Goal: Task Accomplishment & Management: Manage account settings

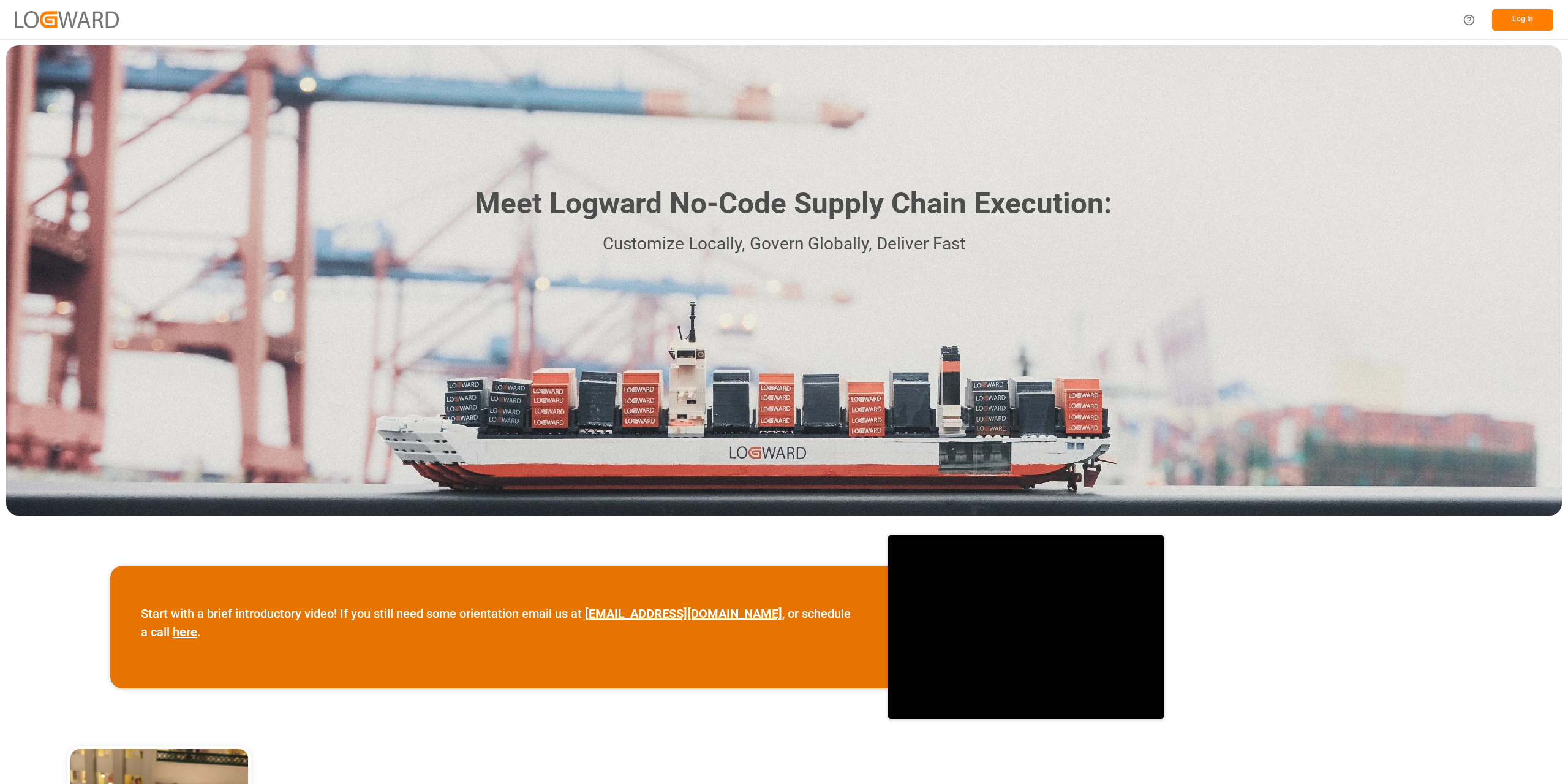
click at [1512, 20] on button "Log In" at bounding box center [1523, 20] width 61 height 21
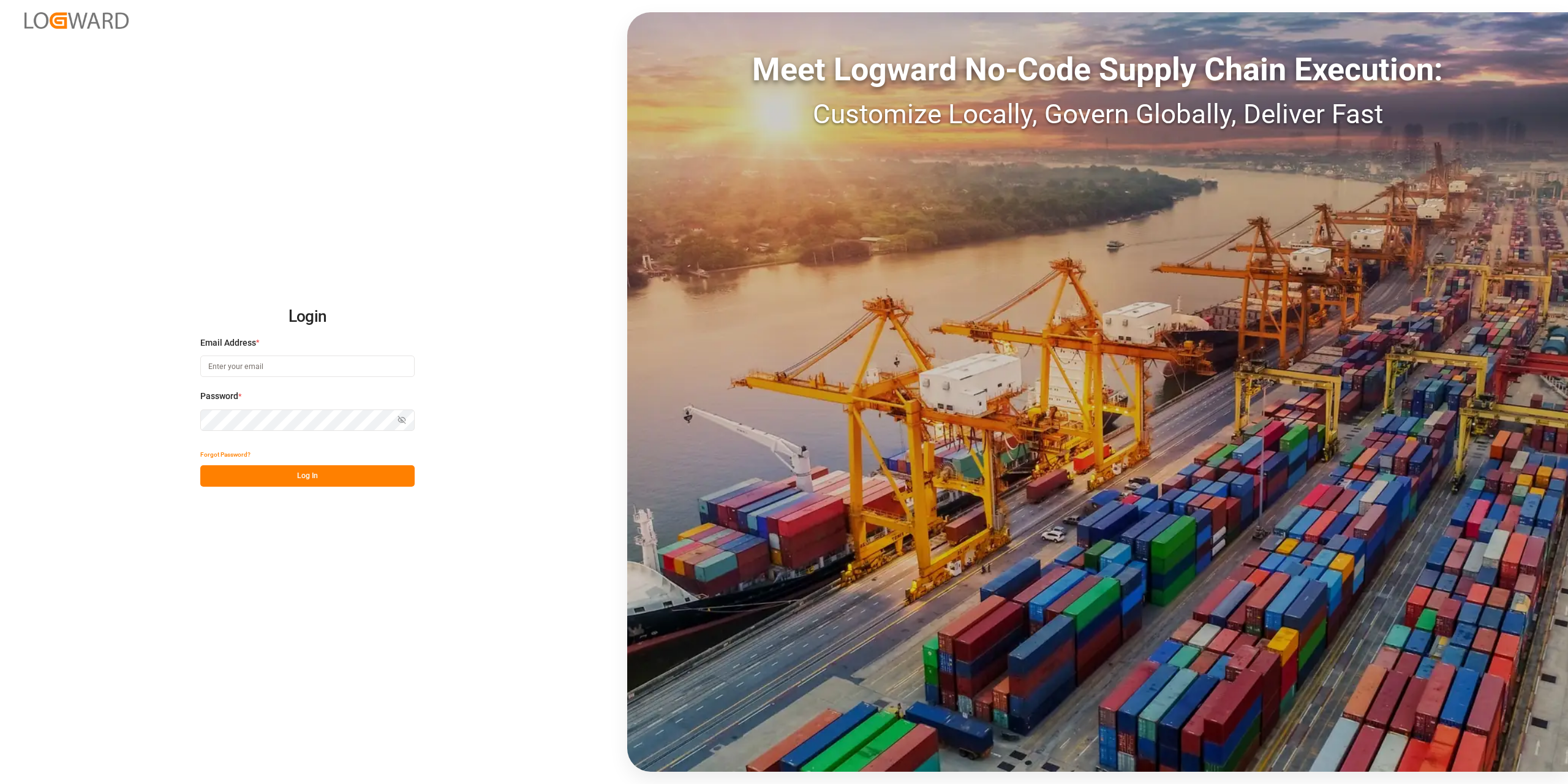
type input "tanja.schoepple@fms-logistics.com"
click at [333, 469] on button "Log In" at bounding box center [308, 476] width 214 height 21
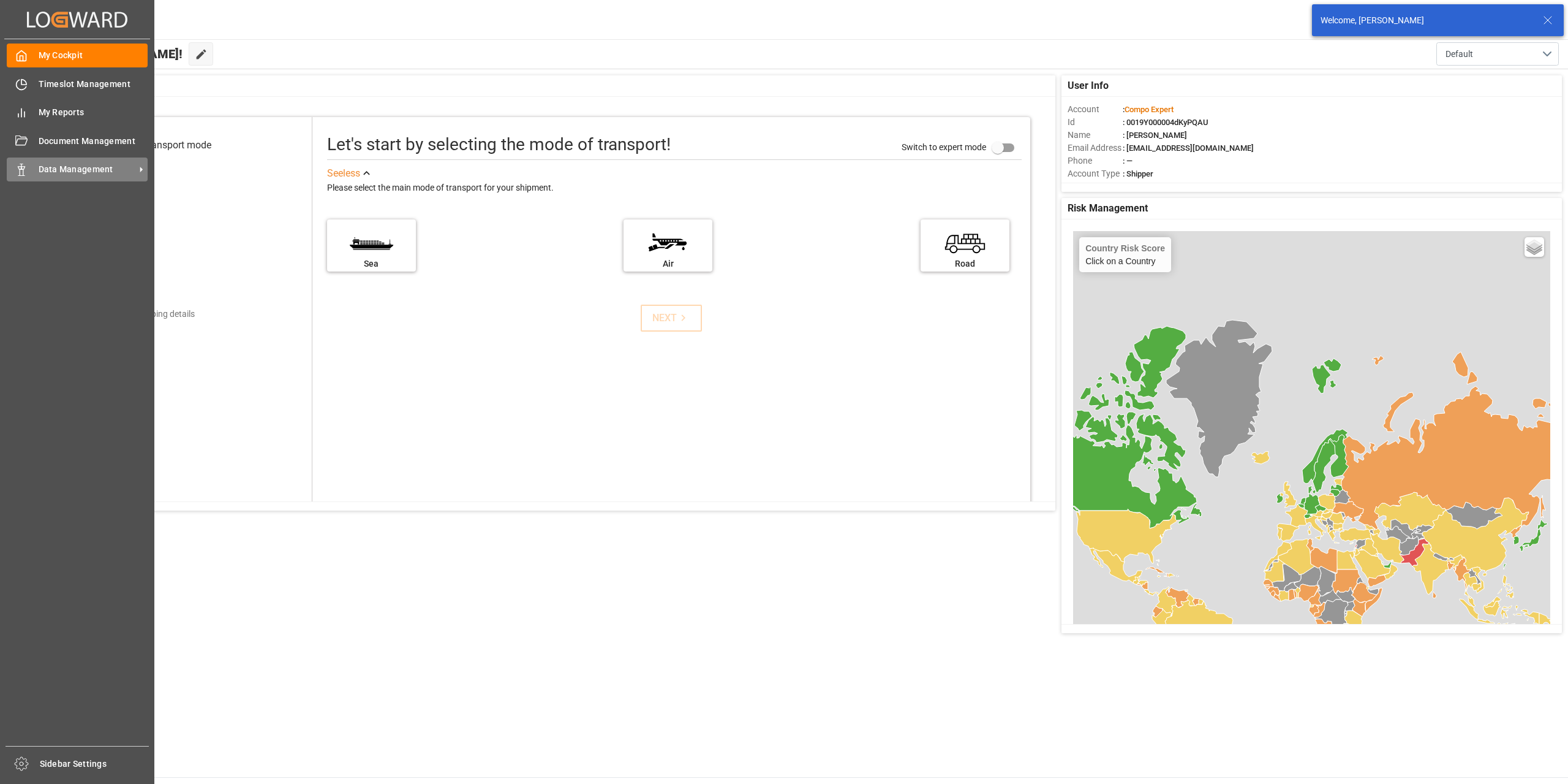
click at [36, 170] on div "Data Management Data Management" at bounding box center [77, 169] width 141 height 24
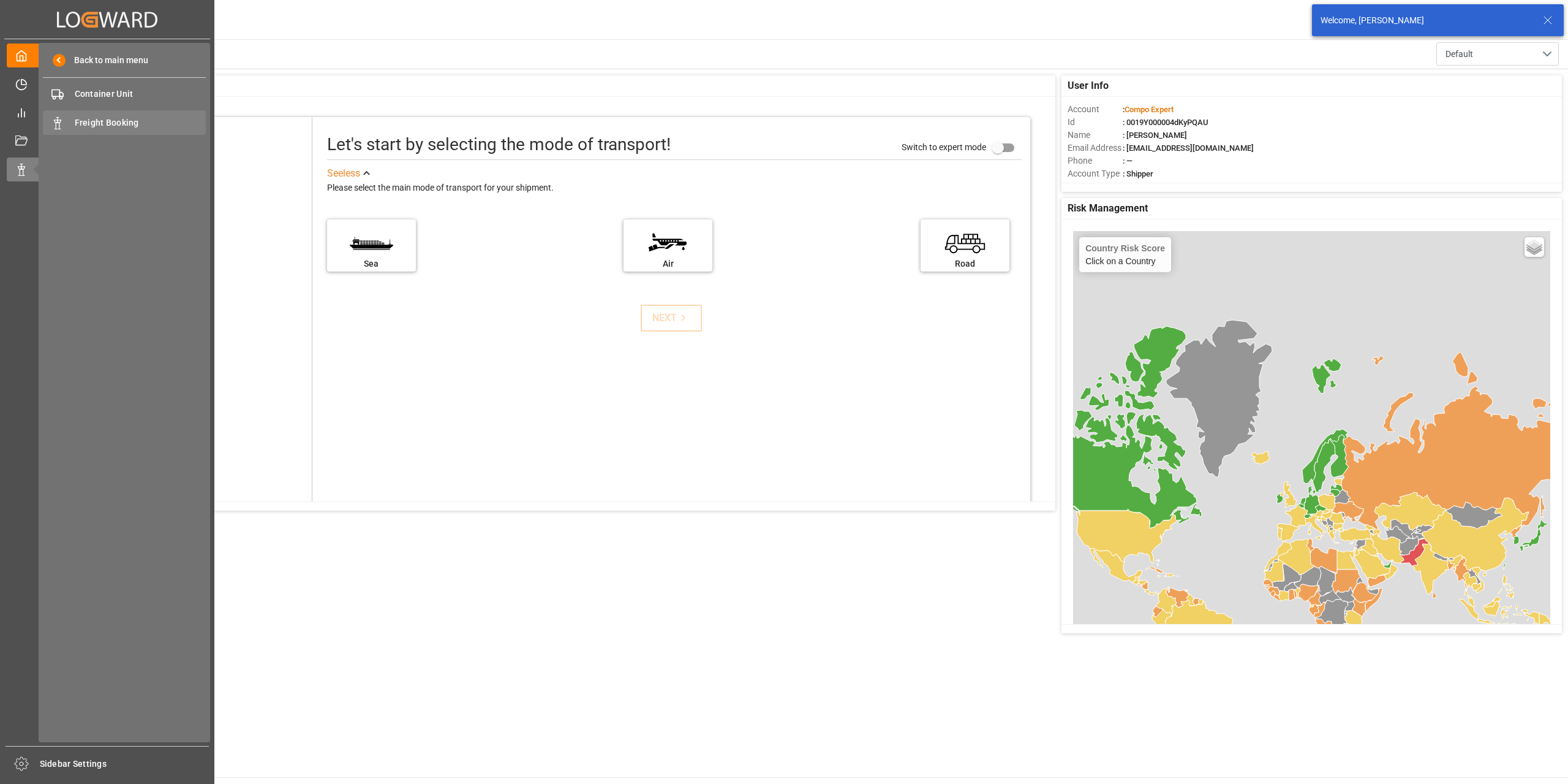
click at [118, 121] on span "Freight Booking" at bounding box center [140, 123] width 132 height 13
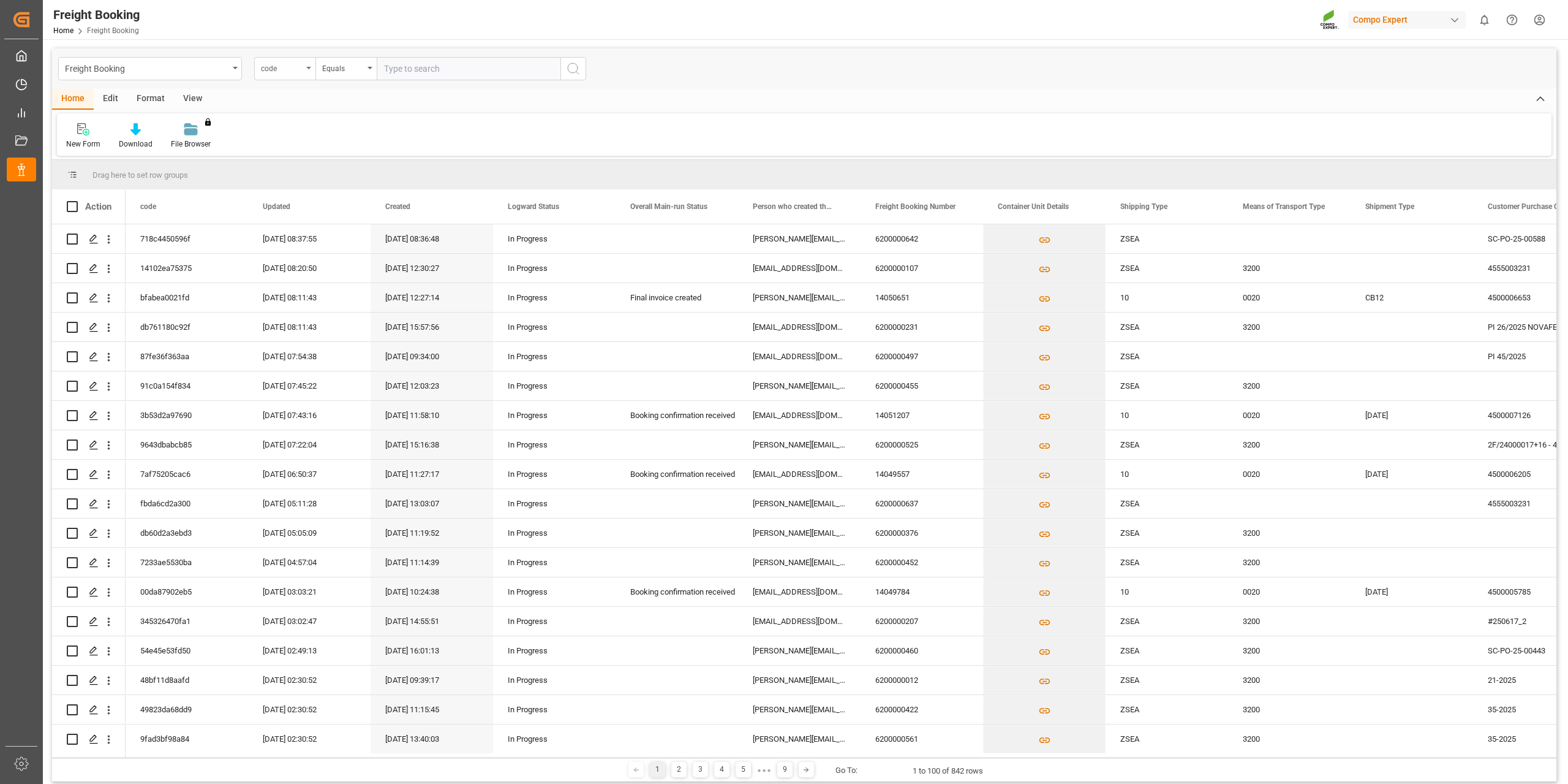
click at [300, 71] on div "code" at bounding box center [282, 67] width 41 height 14
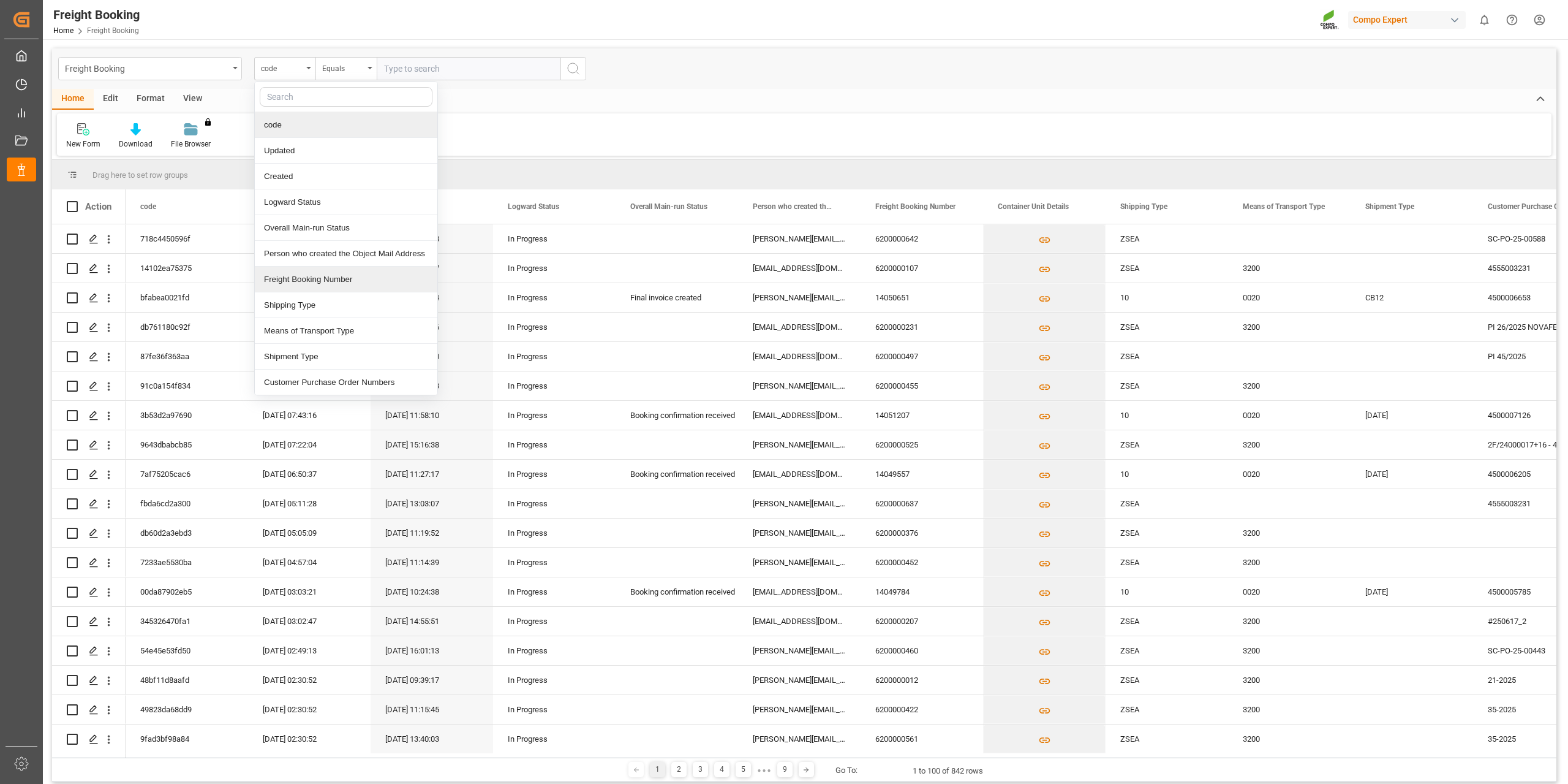
drag, startPoint x: 322, startPoint y: 279, endPoint x: 326, endPoint y: 271, distance: 8.9
click at [322, 280] on div "Freight Booking Number" at bounding box center [346, 279] width 182 height 26
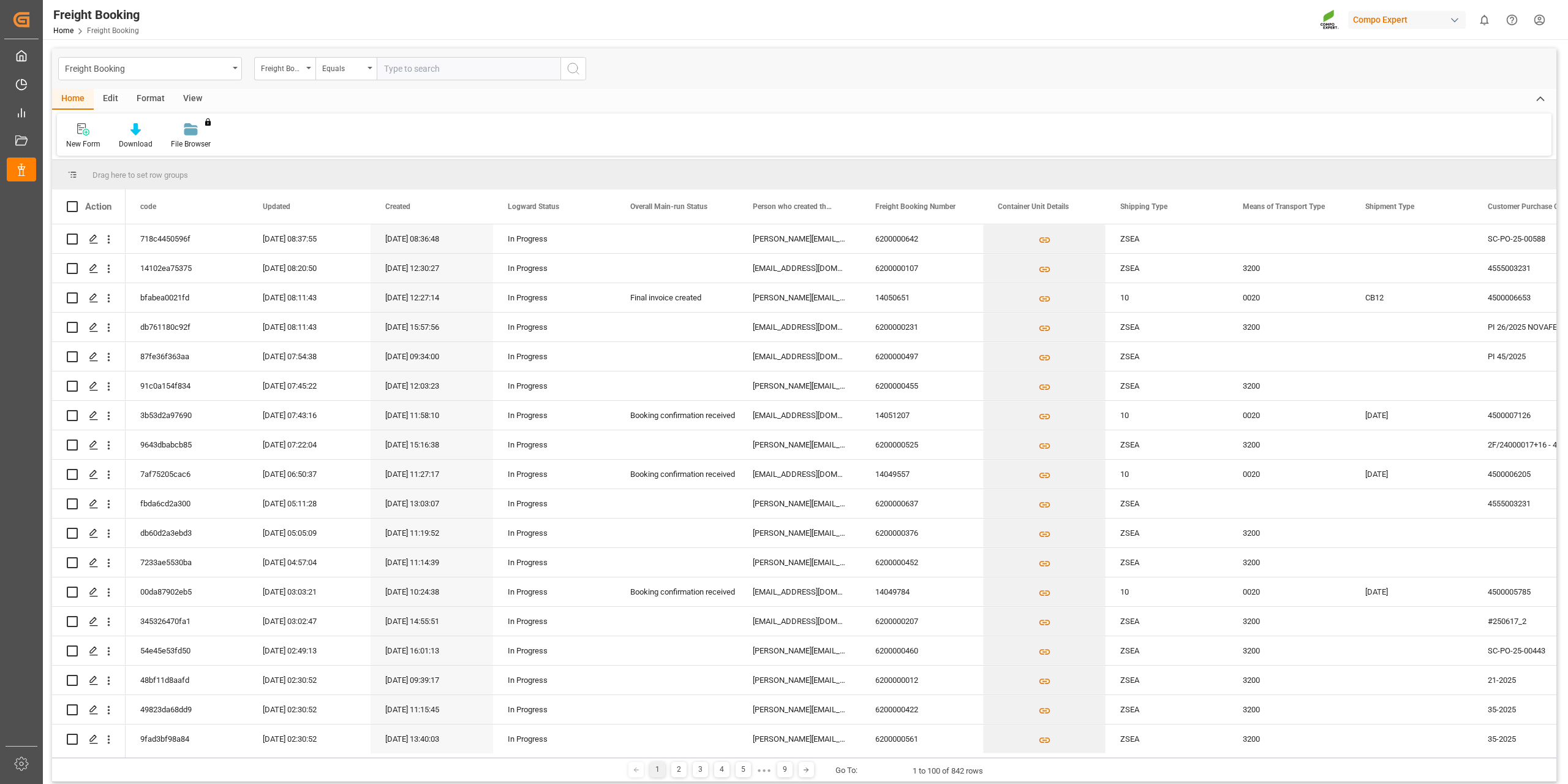
click at [437, 71] on input "text" at bounding box center [468, 68] width 184 height 23
paste input "6200000583"
type input "6200000583"
click at [576, 75] on icon "search button" at bounding box center [573, 68] width 14 height 14
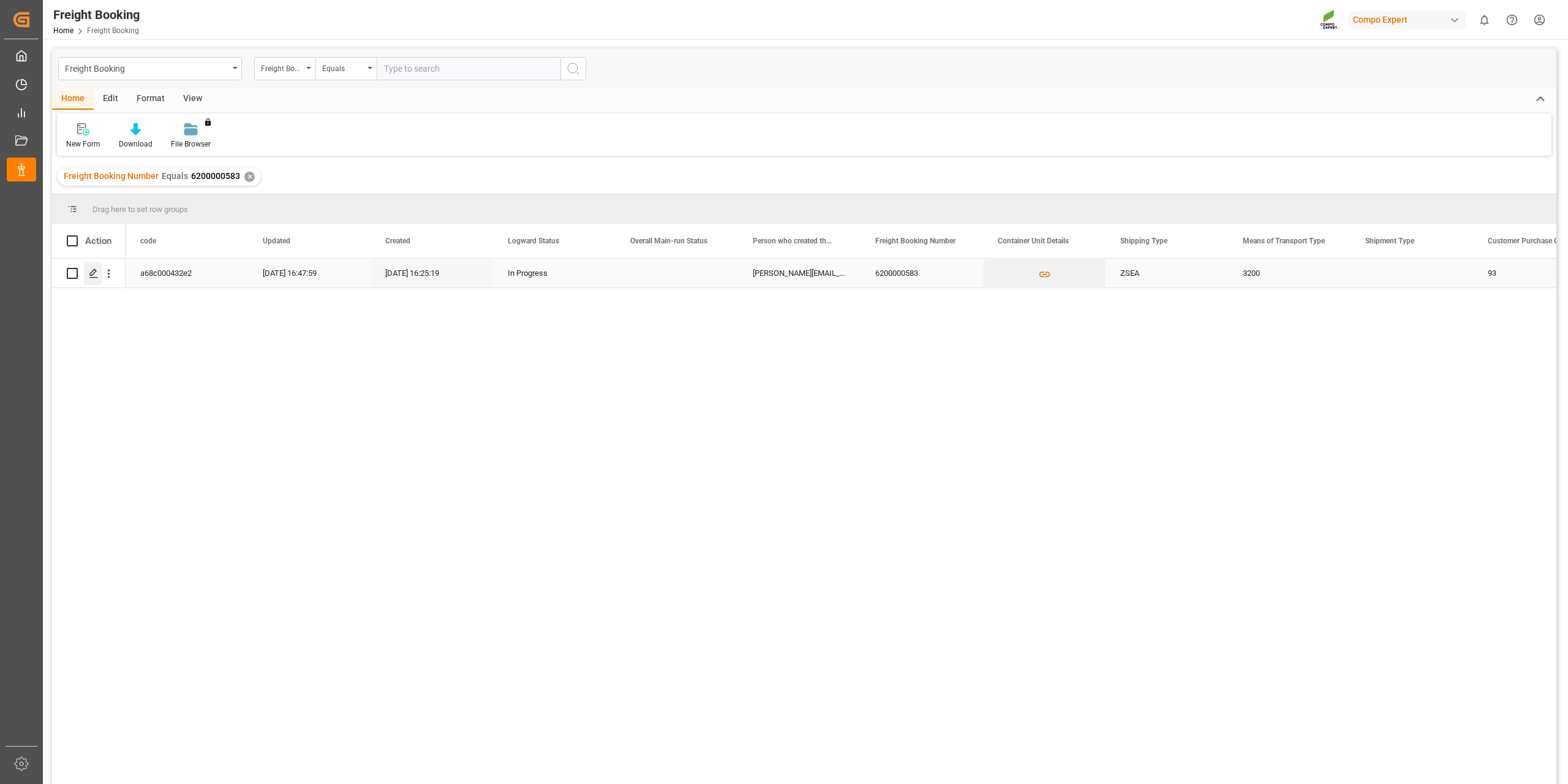
click at [91, 278] on icon "Press SPACE to select this row." at bounding box center [94, 273] width 10 height 10
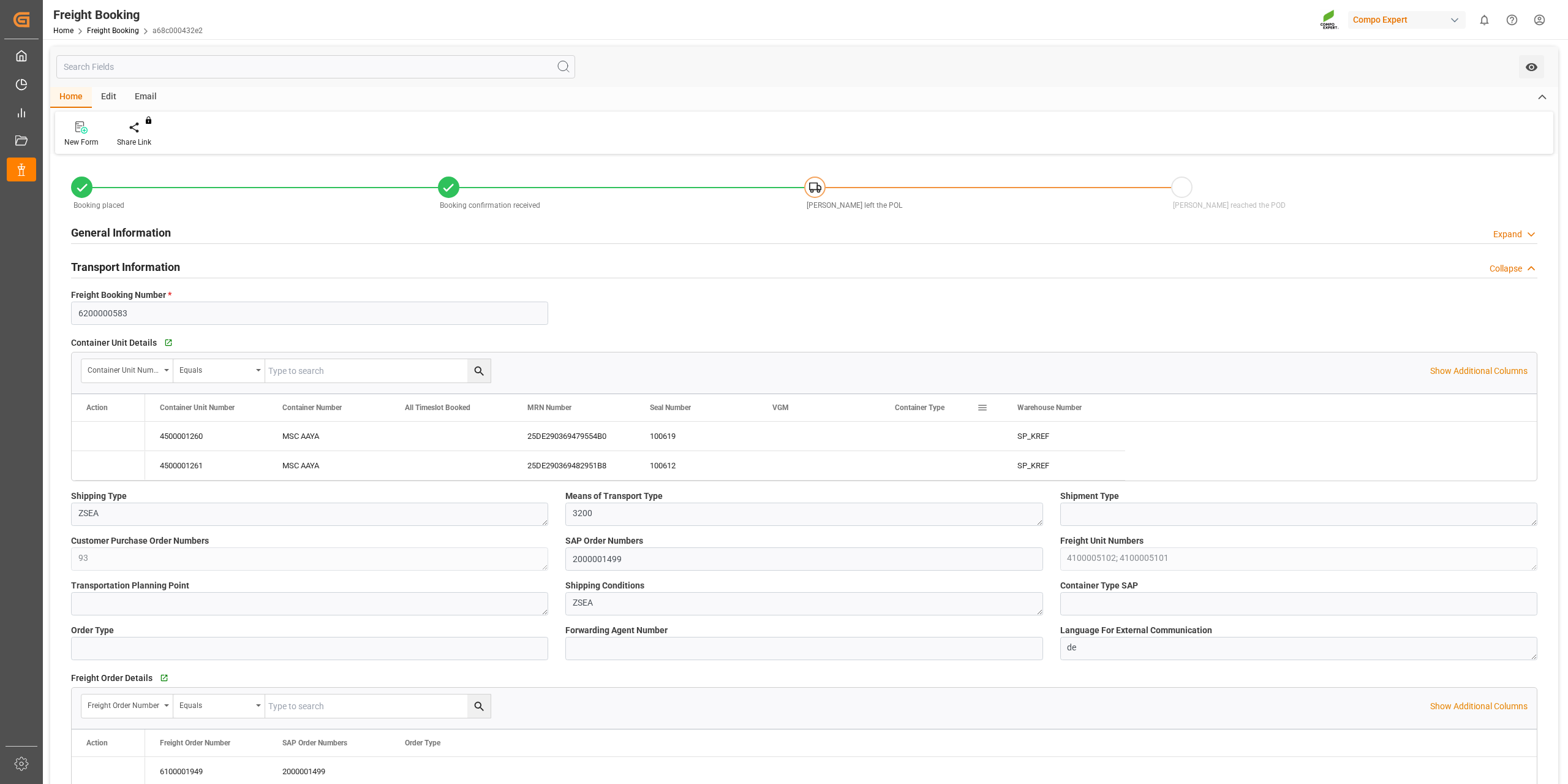
type input "9927263"
type input "BEANR"
type input "INMUN"
type input "0"
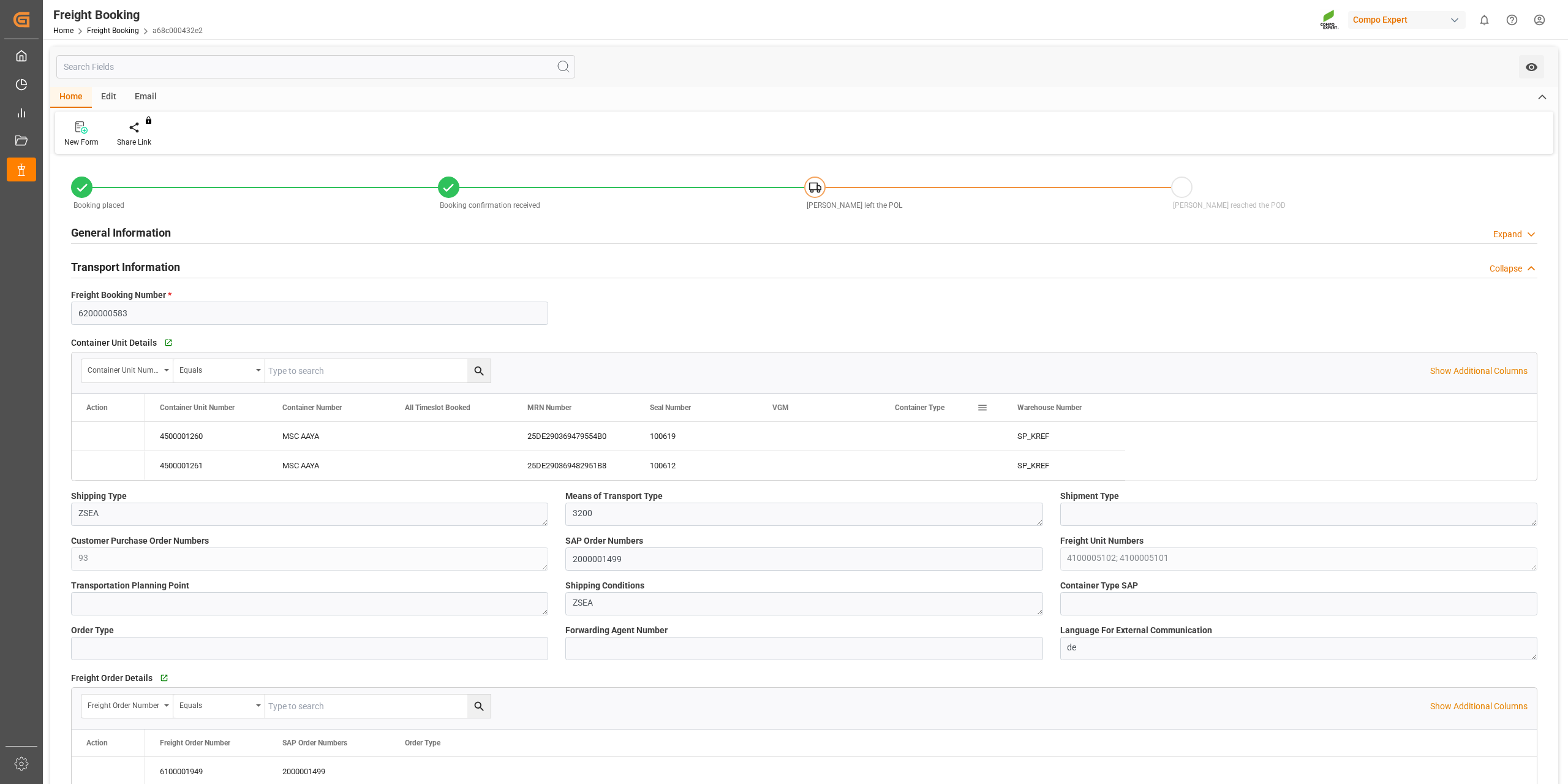
type input "132500"
type input "[DATE] 01:00"
type input "02.10.2025 01:00"
type input "18.11.2025 01:00"
type input "04.10.2025 12:00"
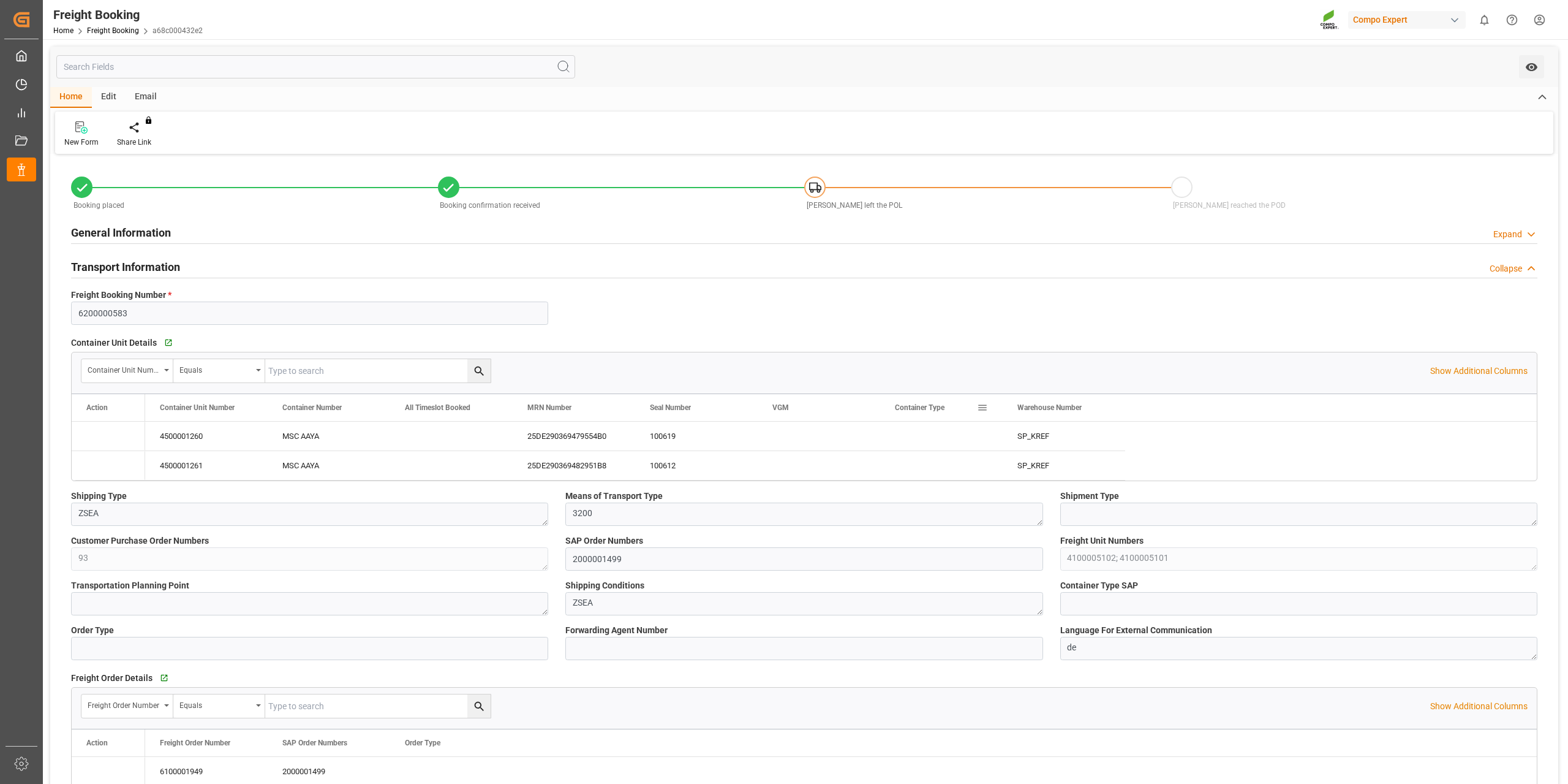
type input "18.11.2025 12:00"
type input "10.09.2025 16:25"
type input "10.09.2025 16:26"
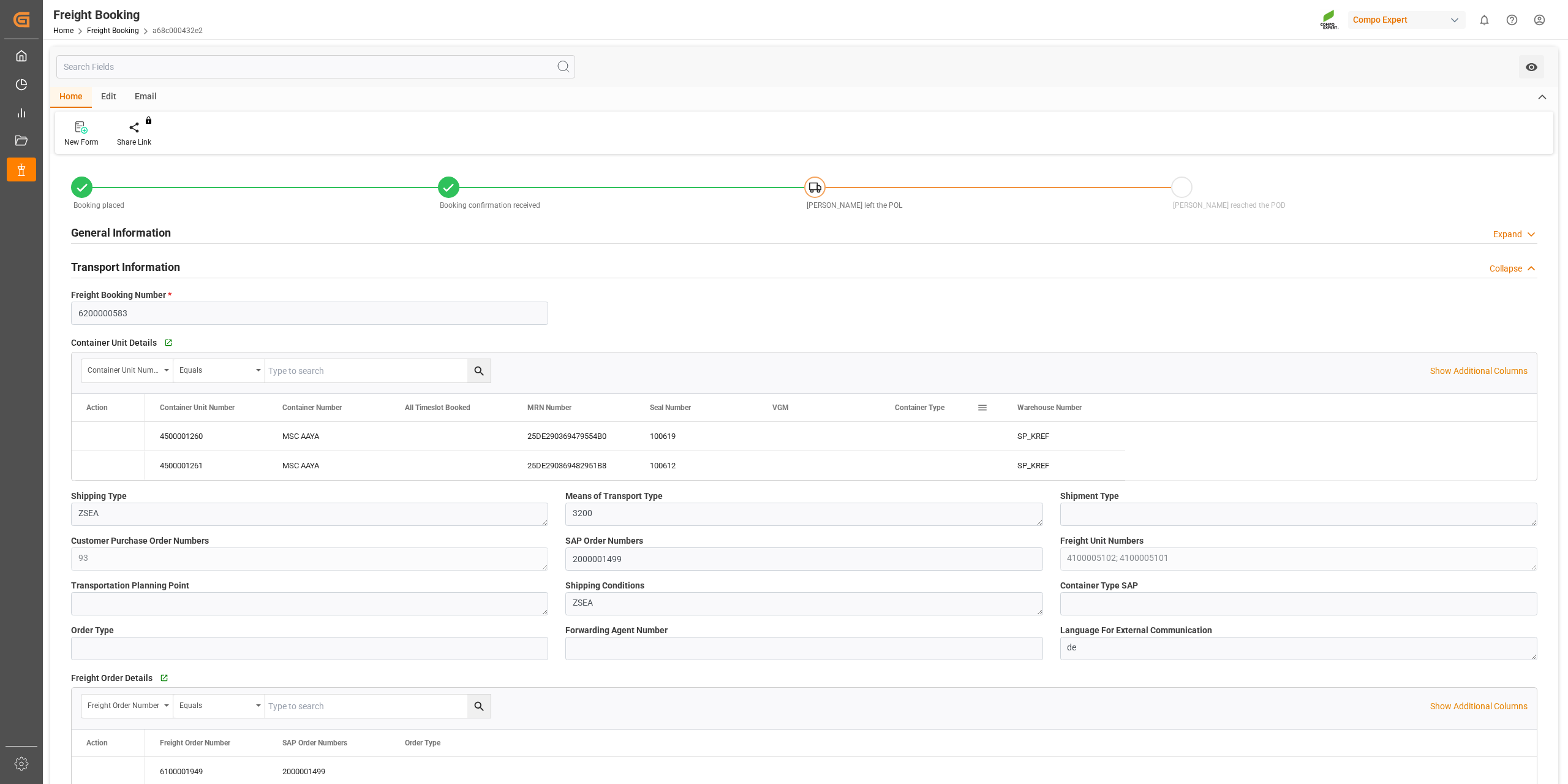
type input "11.09.2025 14:52"
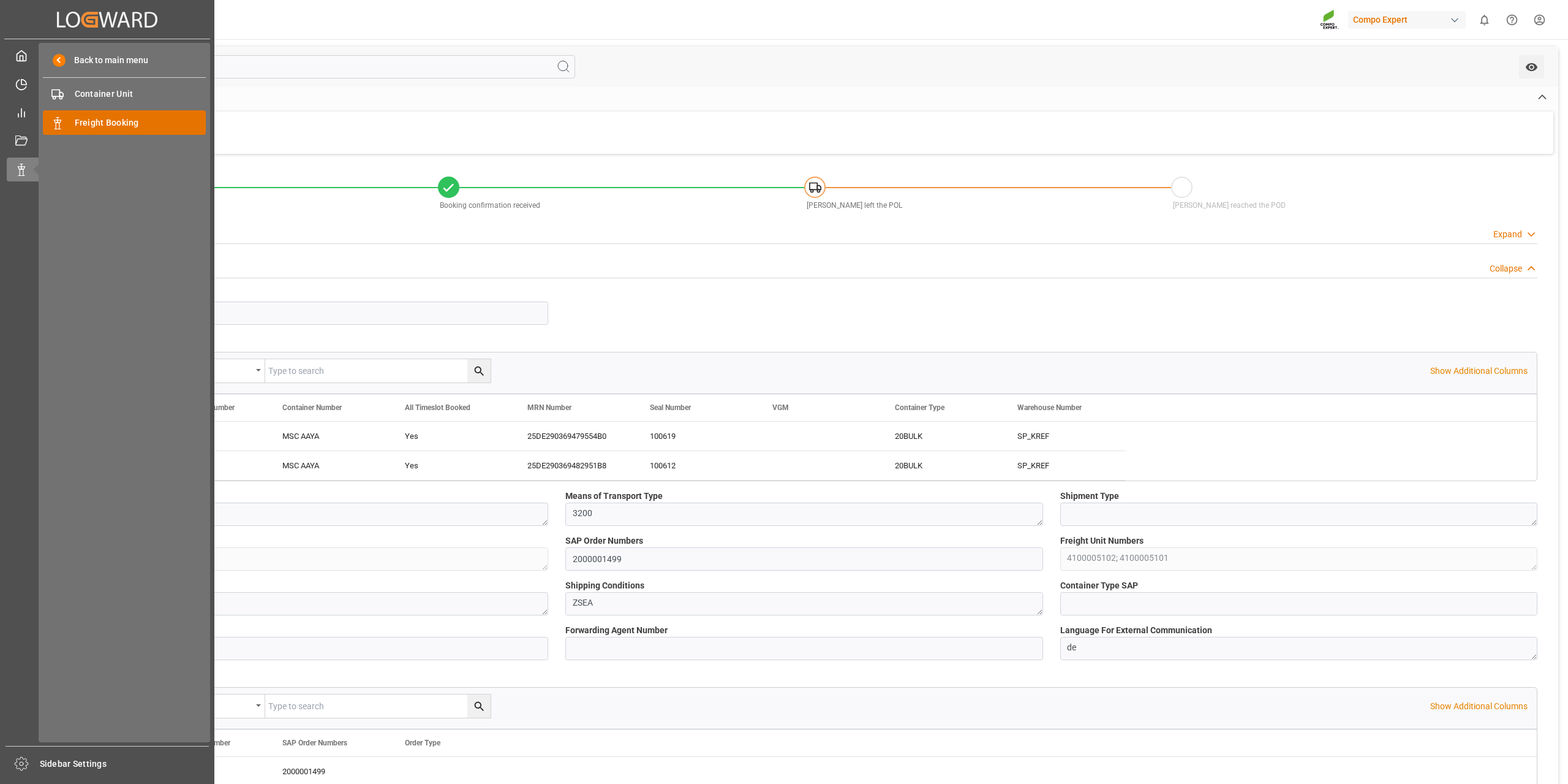
click at [116, 127] on span "Freight Booking" at bounding box center [140, 123] width 132 height 13
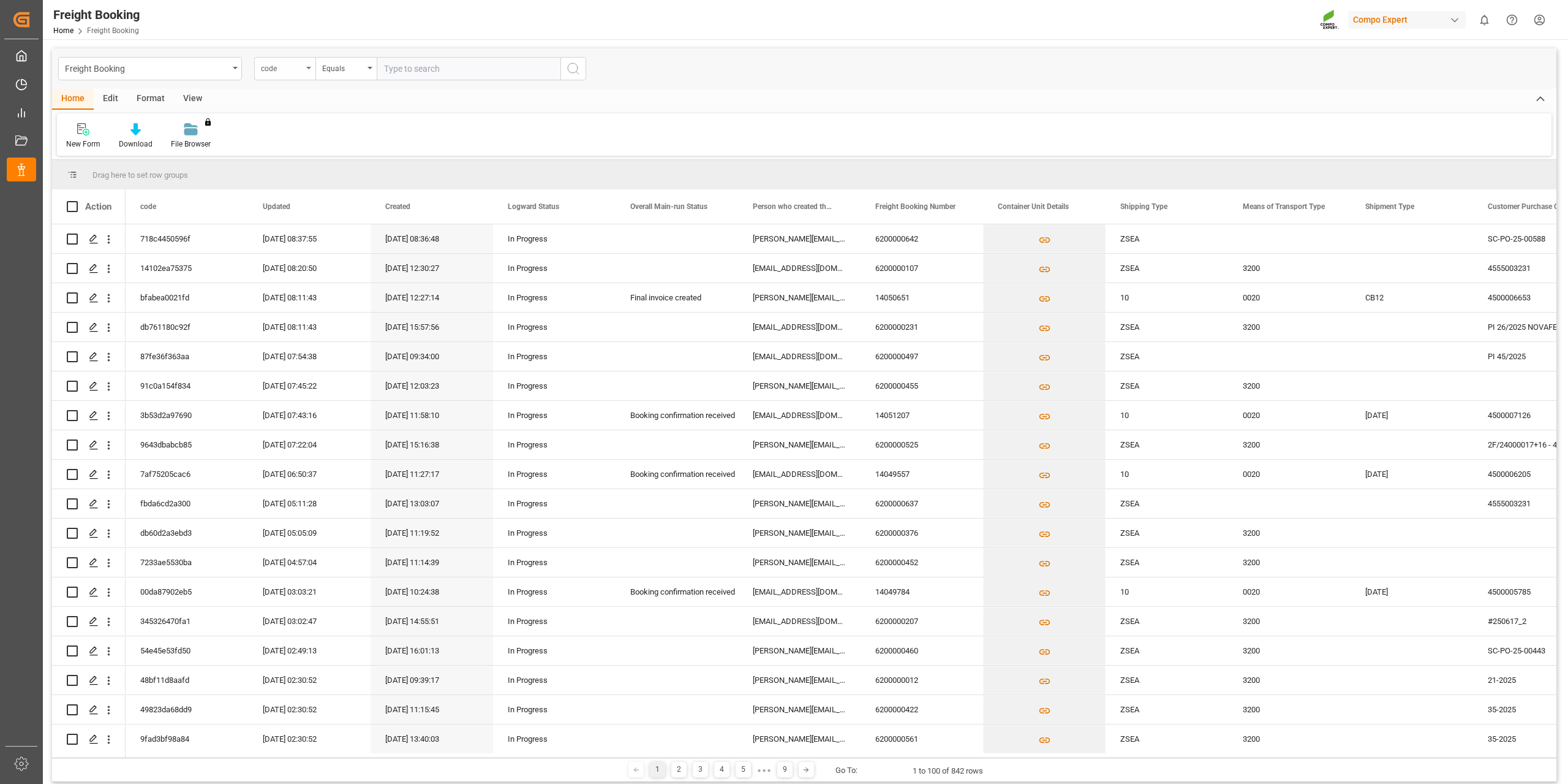
click at [313, 64] on div "code" at bounding box center [285, 68] width 61 height 23
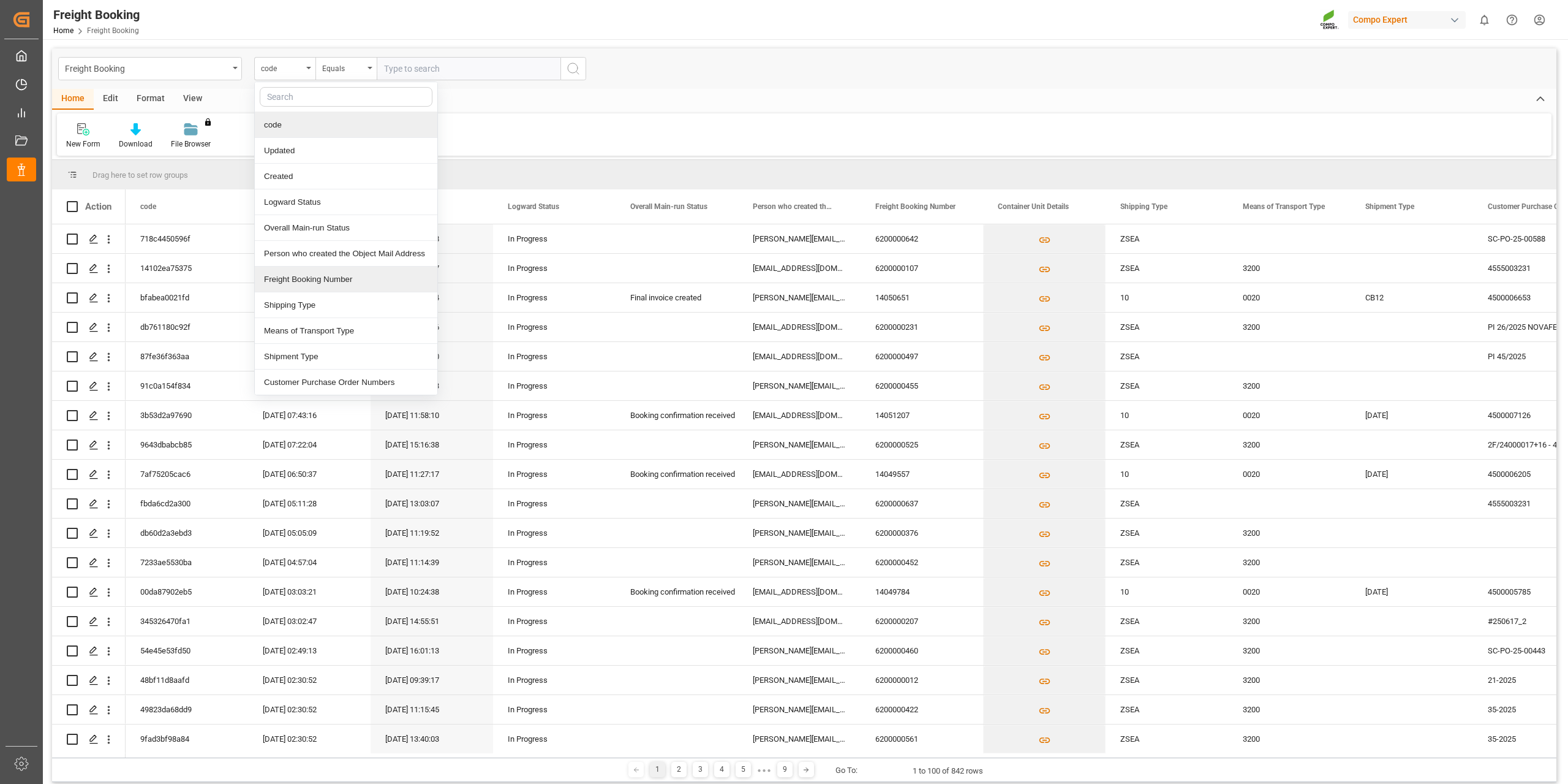
click at [335, 280] on div "Freight Booking Number" at bounding box center [346, 279] width 182 height 26
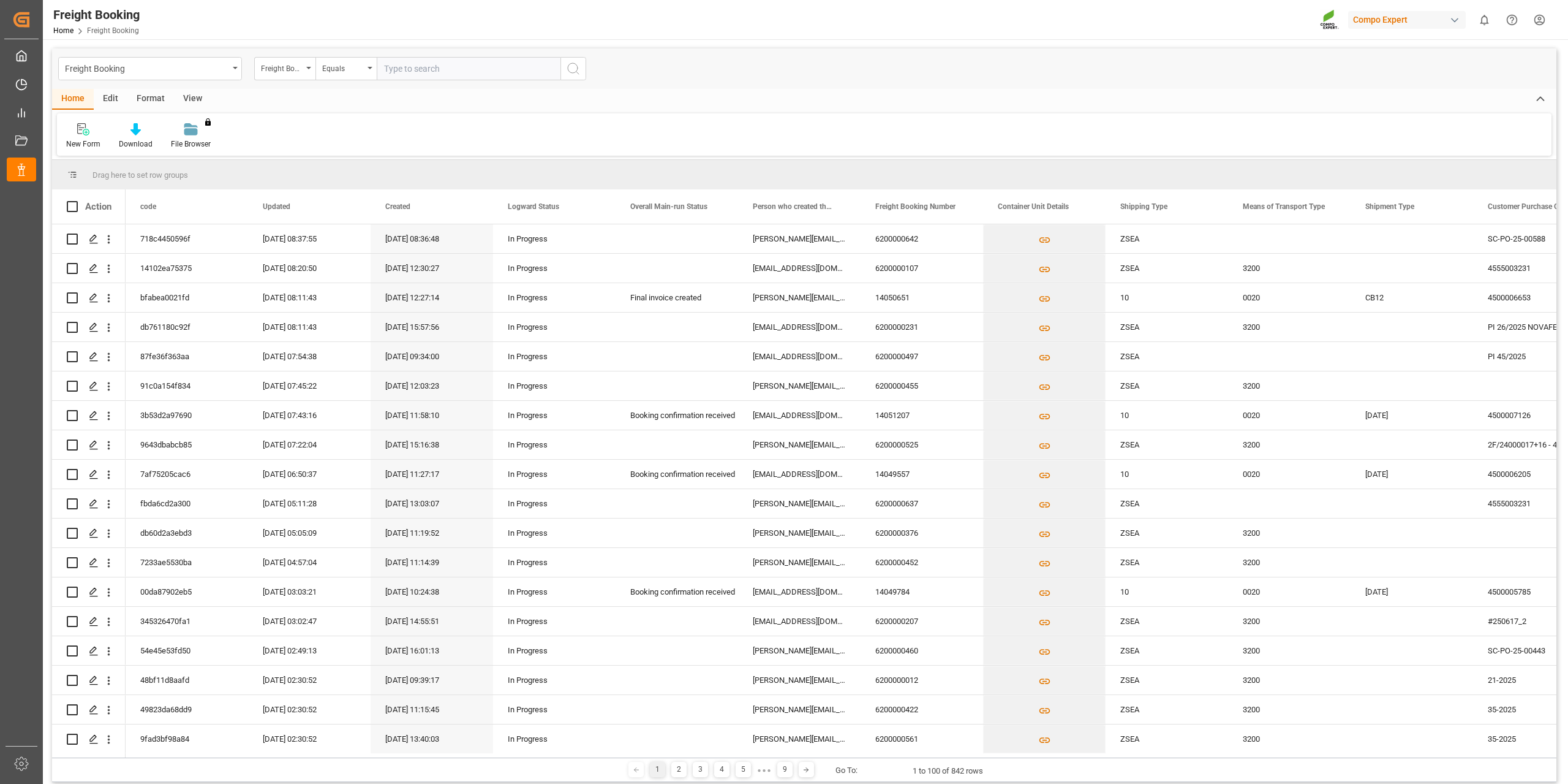
click at [465, 76] on input "text" at bounding box center [468, 68] width 184 height 23
paste input "6200000536"
type input "6200000536"
click at [577, 69] on icon "search button" at bounding box center [573, 68] width 14 height 14
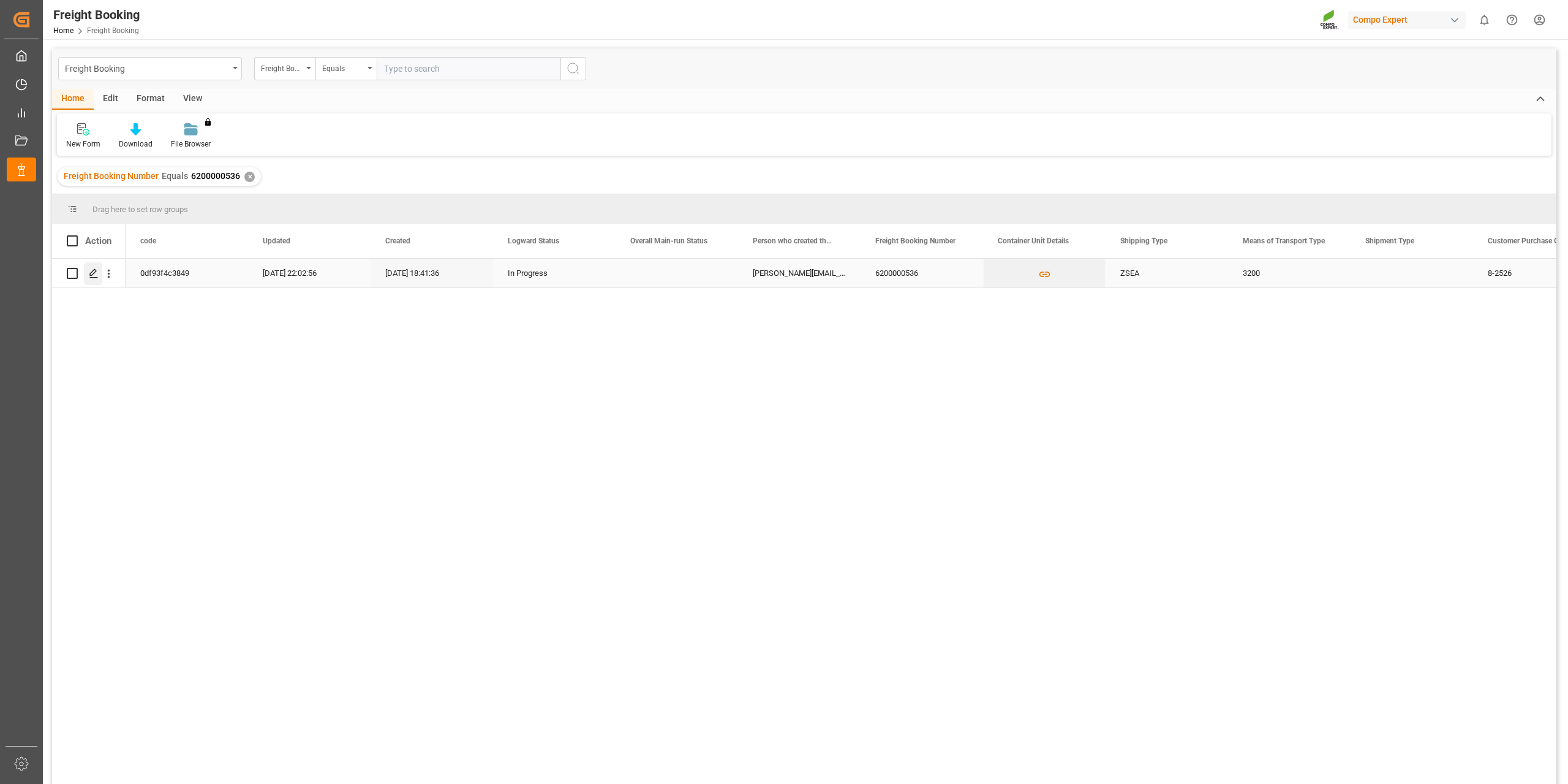
click at [90, 281] on div "Press SPACE to select this row." at bounding box center [93, 274] width 18 height 23
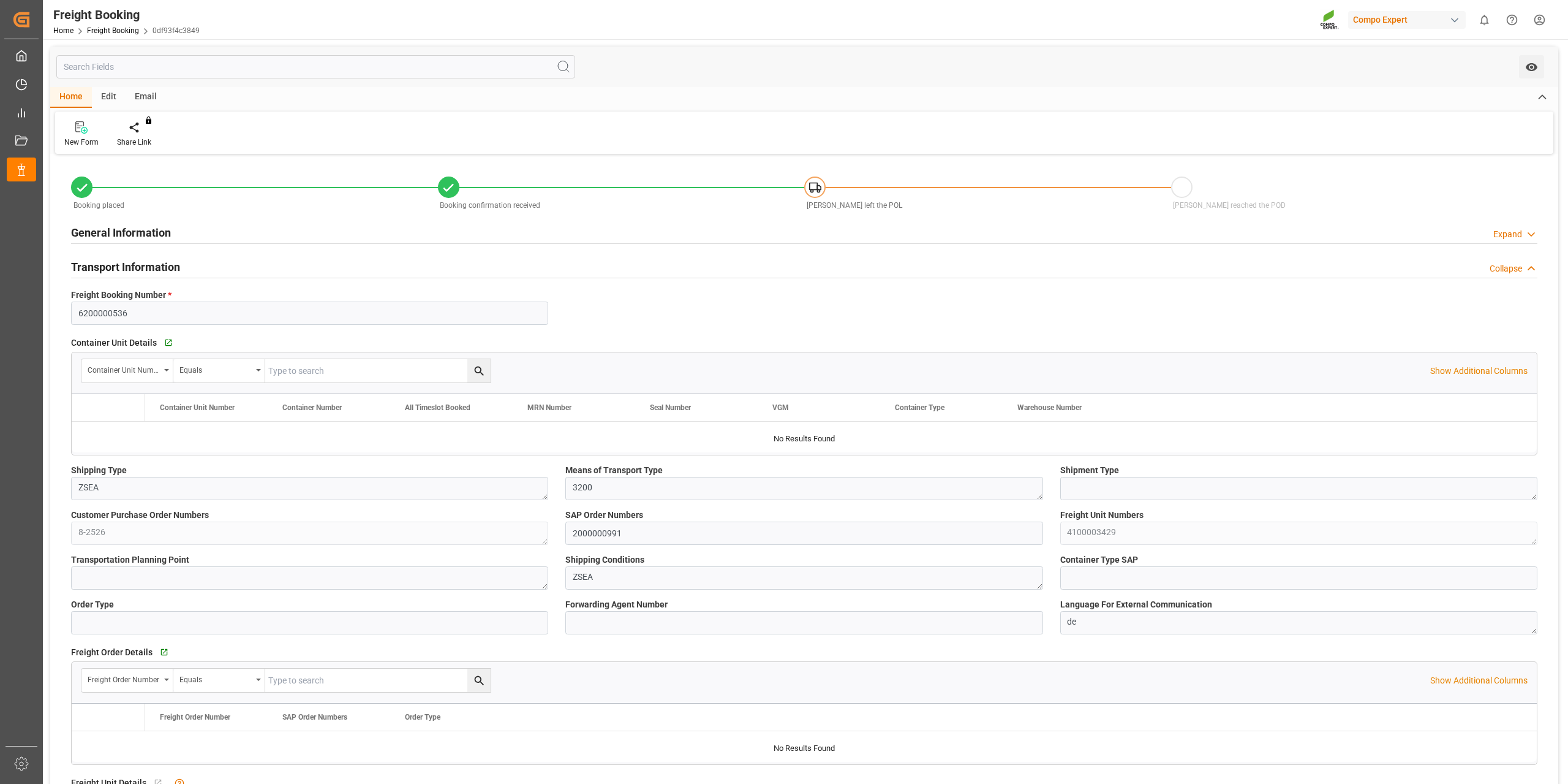
type input "6200000536"
type textarea "ZSEA"
type textarea "3200"
type textarea "8-2526"
type input "2000000991"
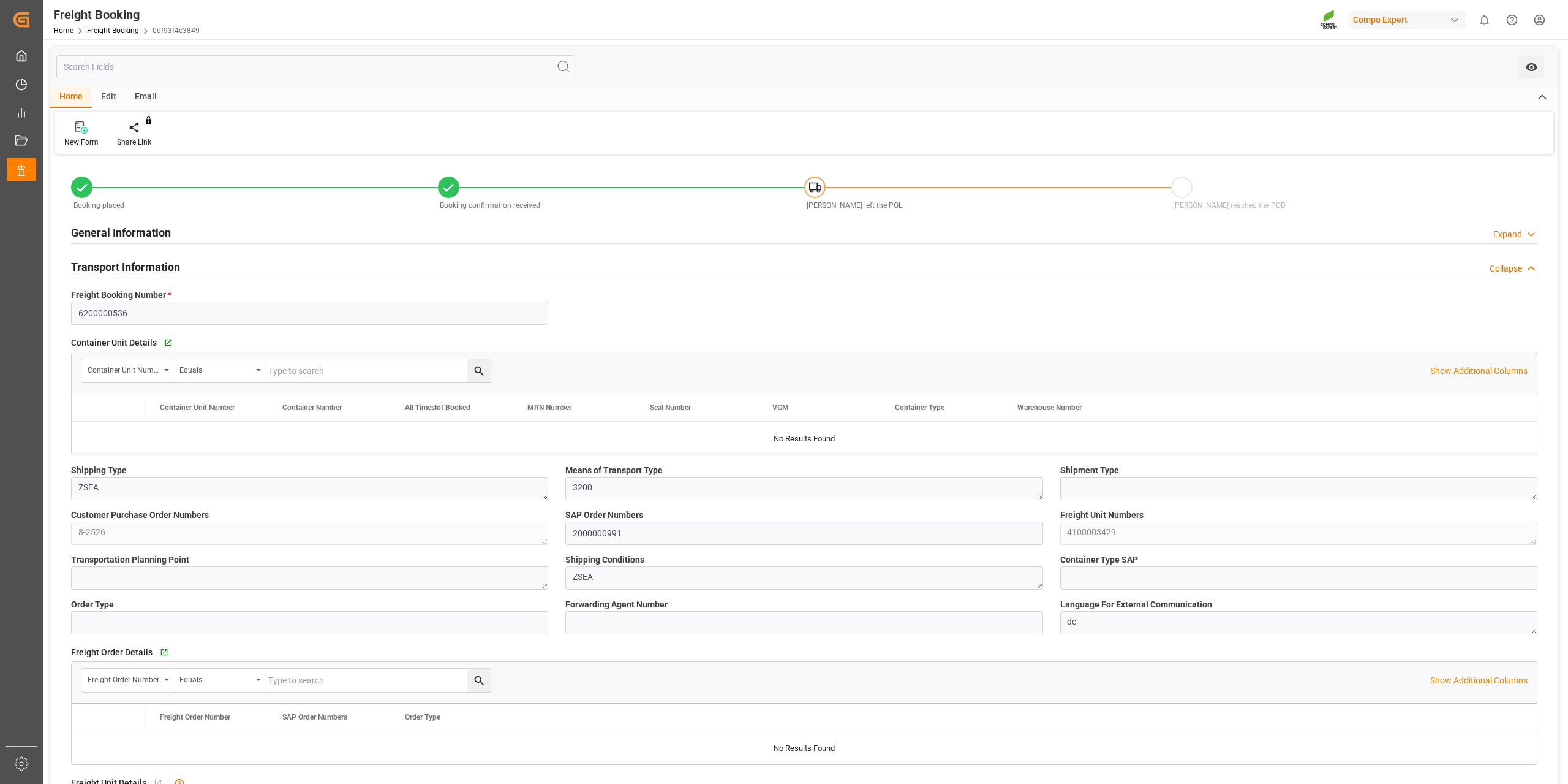
type textarea "4100003429"
type textarea "ZSEA"
type textarea "de"
type input "MAEU"
type input "259397051"
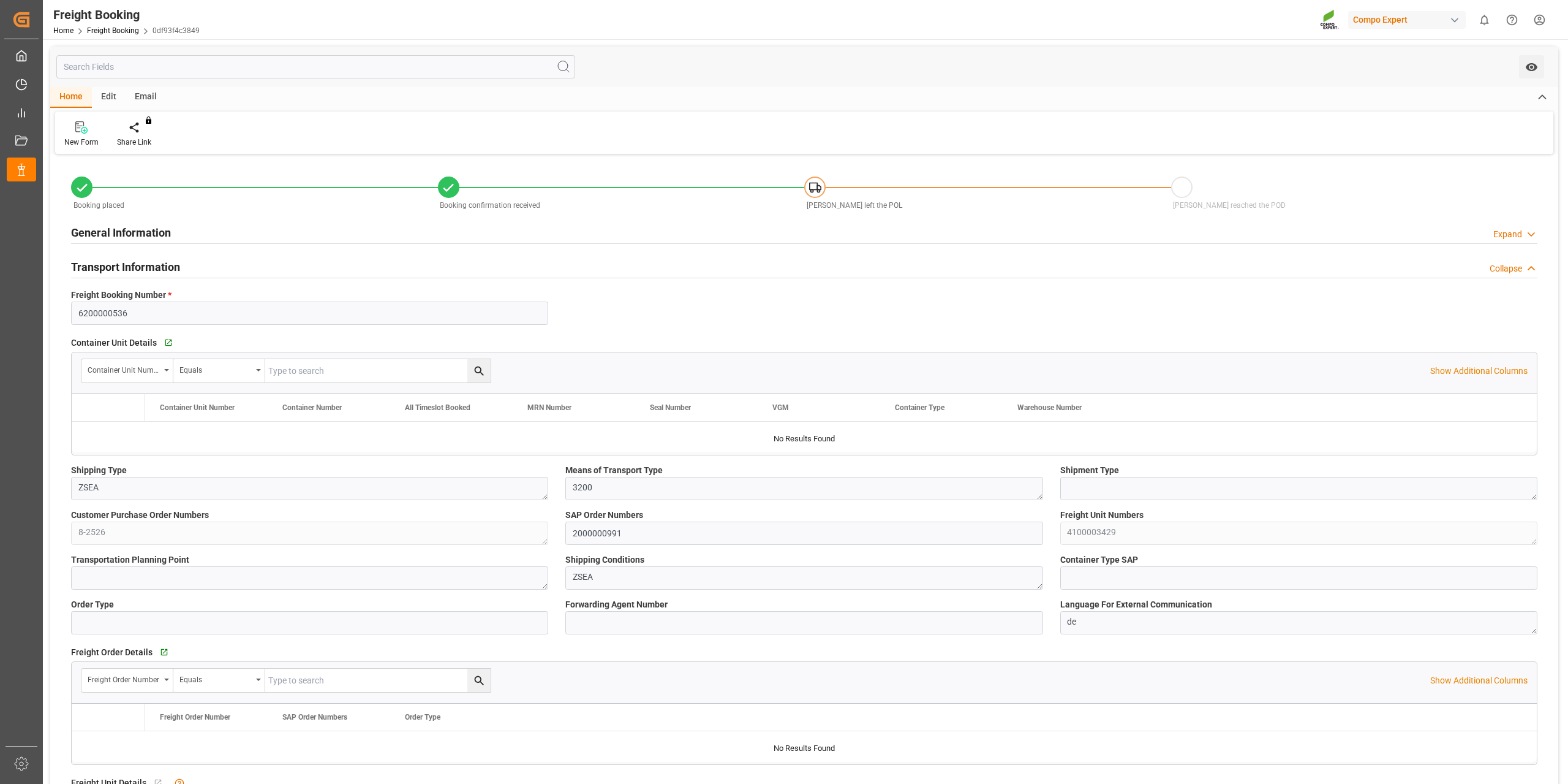
type input "MAERSK LINS"
type input "[GEOGRAPHIC_DATA]"
type textarea "CIF"
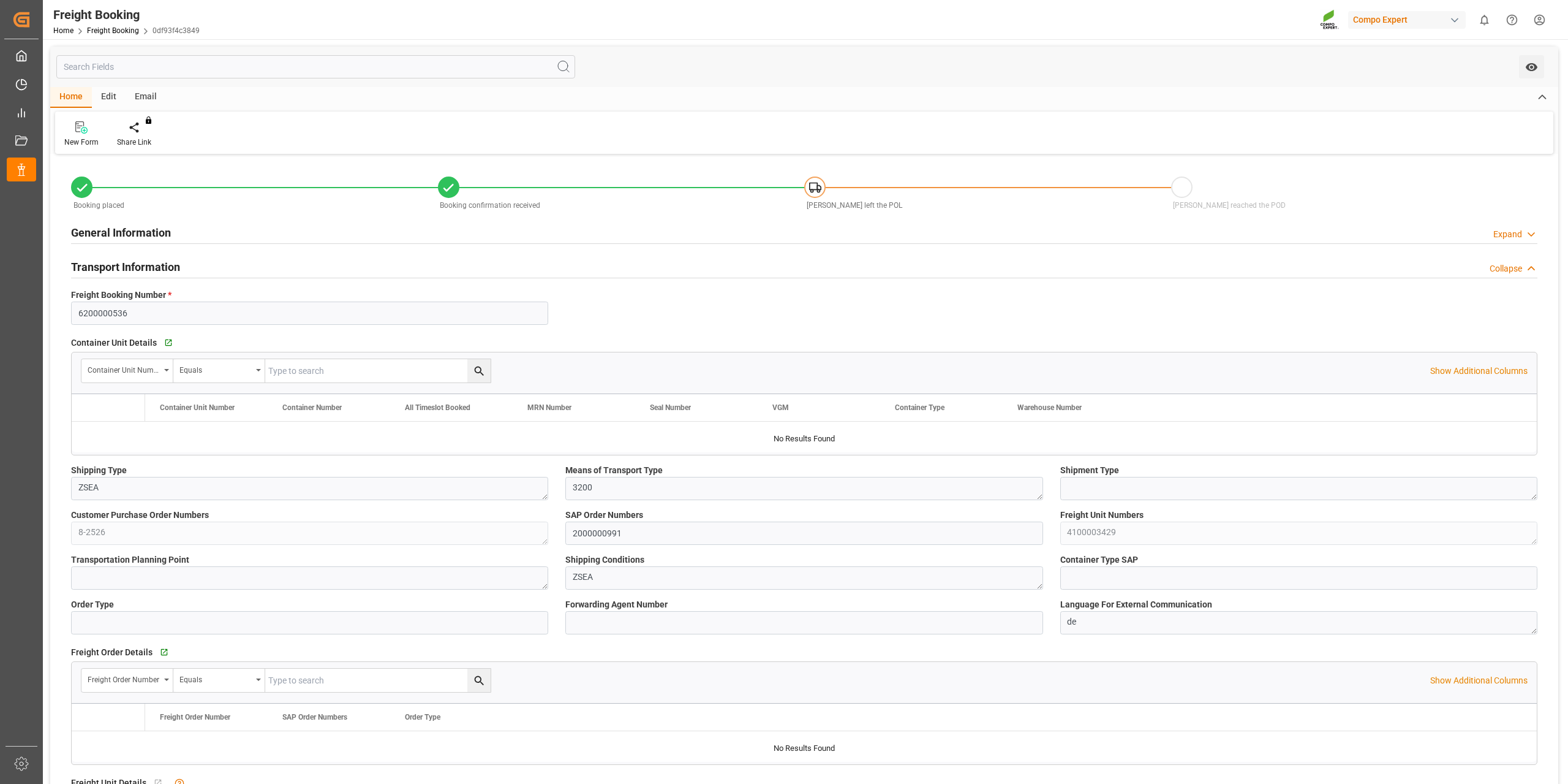
type textarea "SP_EWM"
type textarea "ZIT 7 SL 1000L IBC"
type textarea "2313102000"
type input "SP_EWM"
type input "Logistics Service Provider"
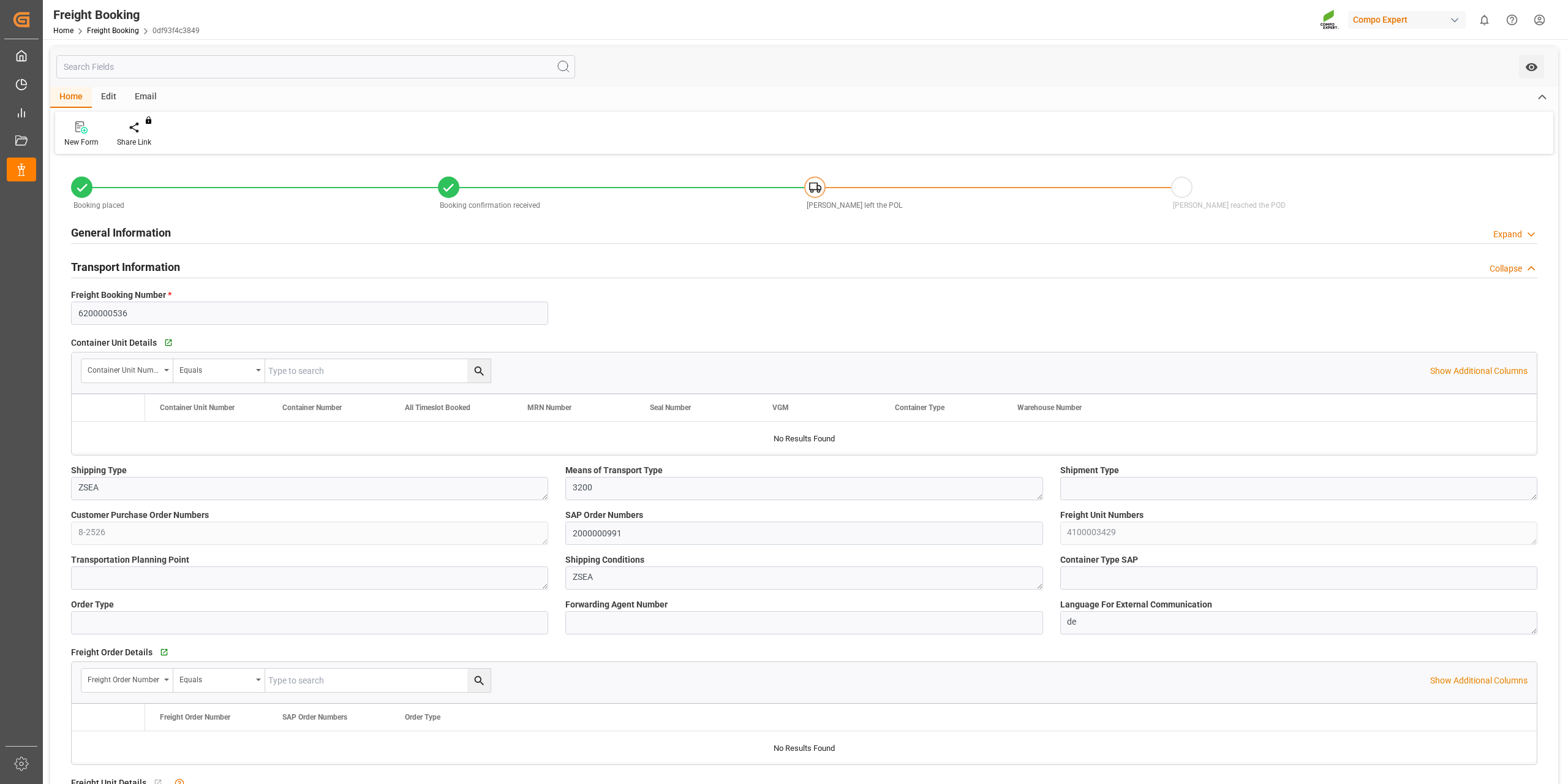
type input "Maersk"
type input "Maersk Line AS"
type input "9527025"
type input "NLRTM"
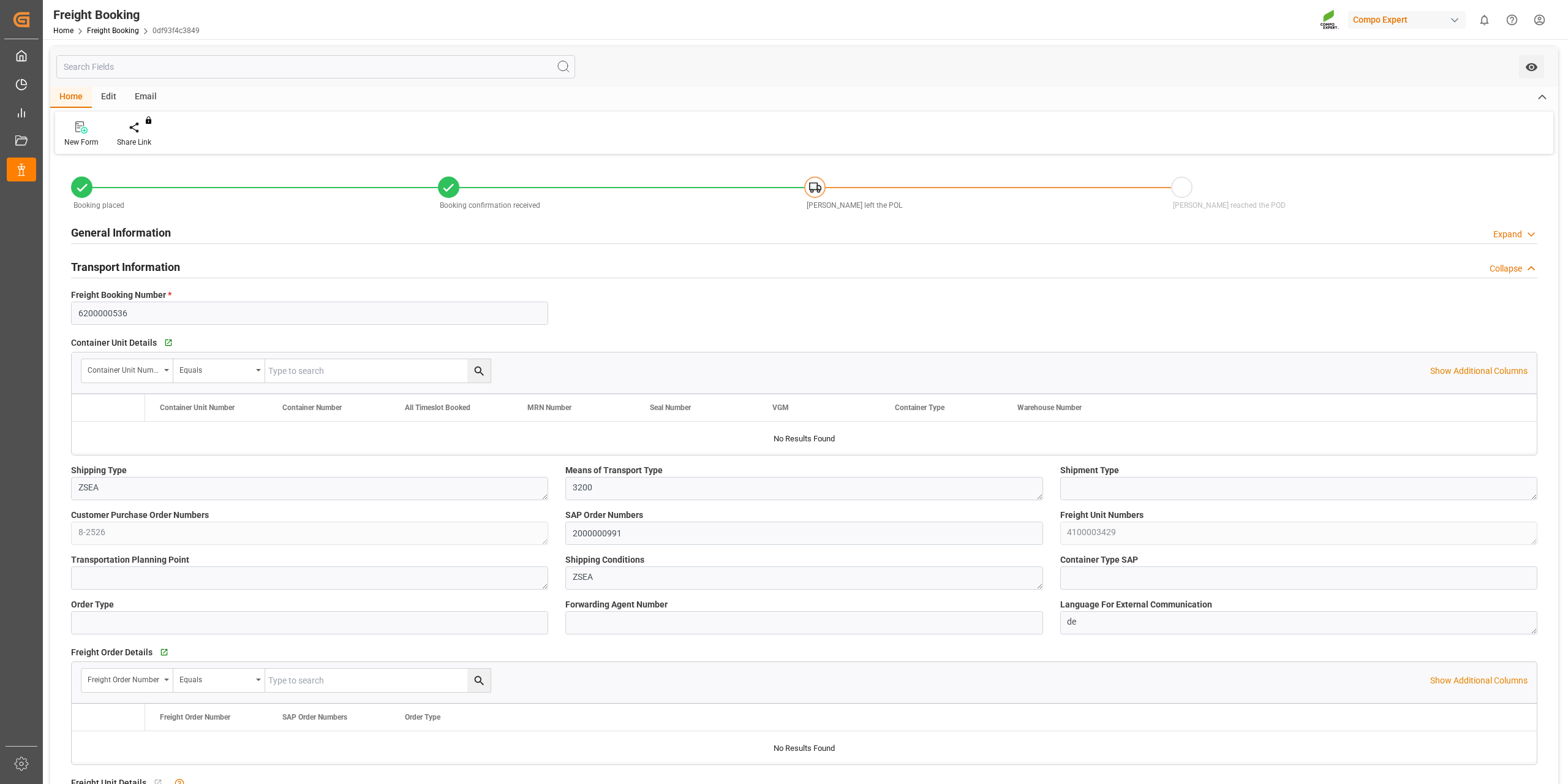
type input "UYMVD"
type input "0"
type input "16445"
type input "[DATE] 01:00"
type input "29.09.2025 01:00"
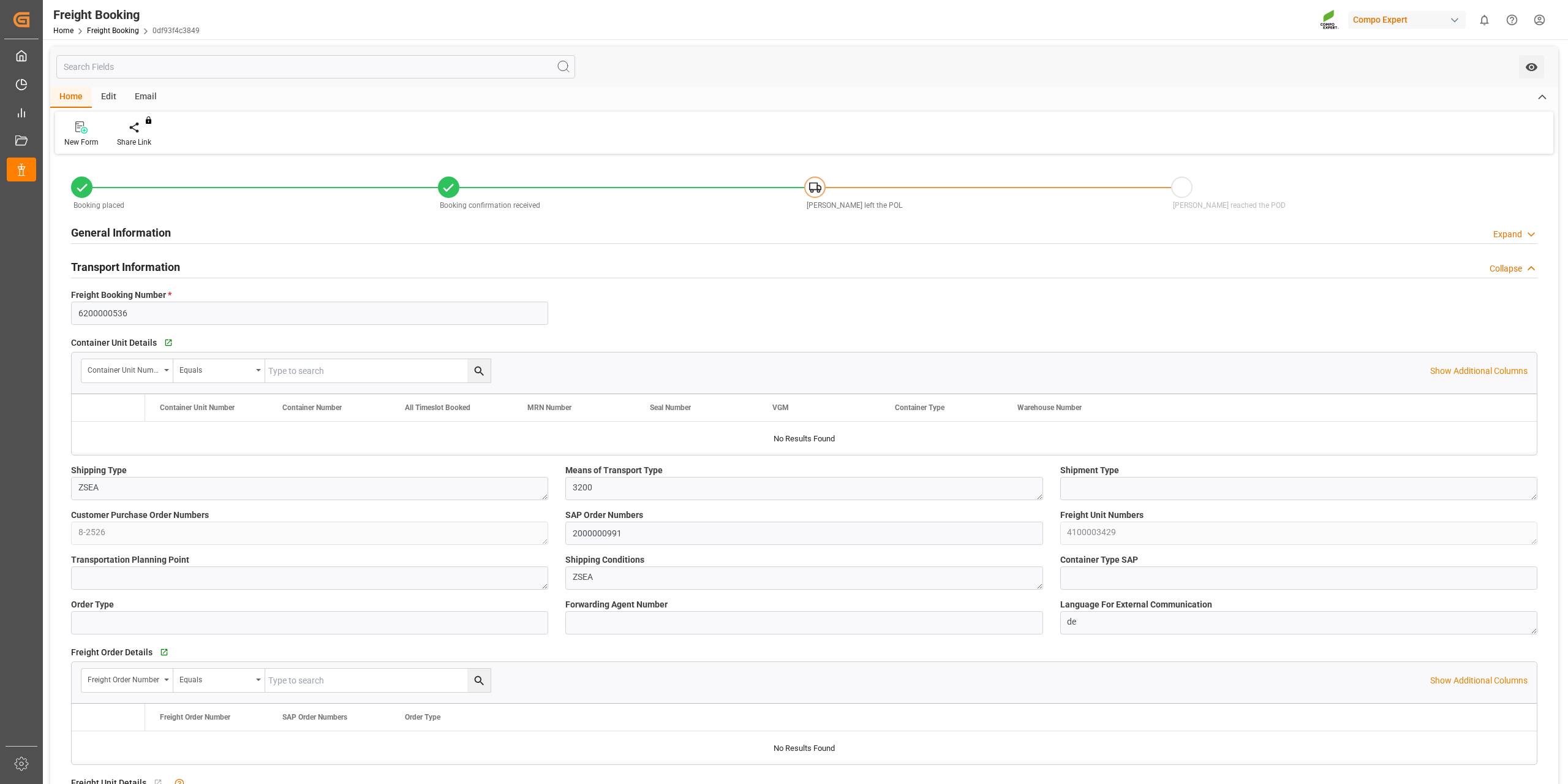
type input "01.11.2025 06:00"
type input "[DATE] 07:00"
type input "[DATE] 23:00"
type input "25.08.2025 18:41"
type input "15.09.2025 10:42"
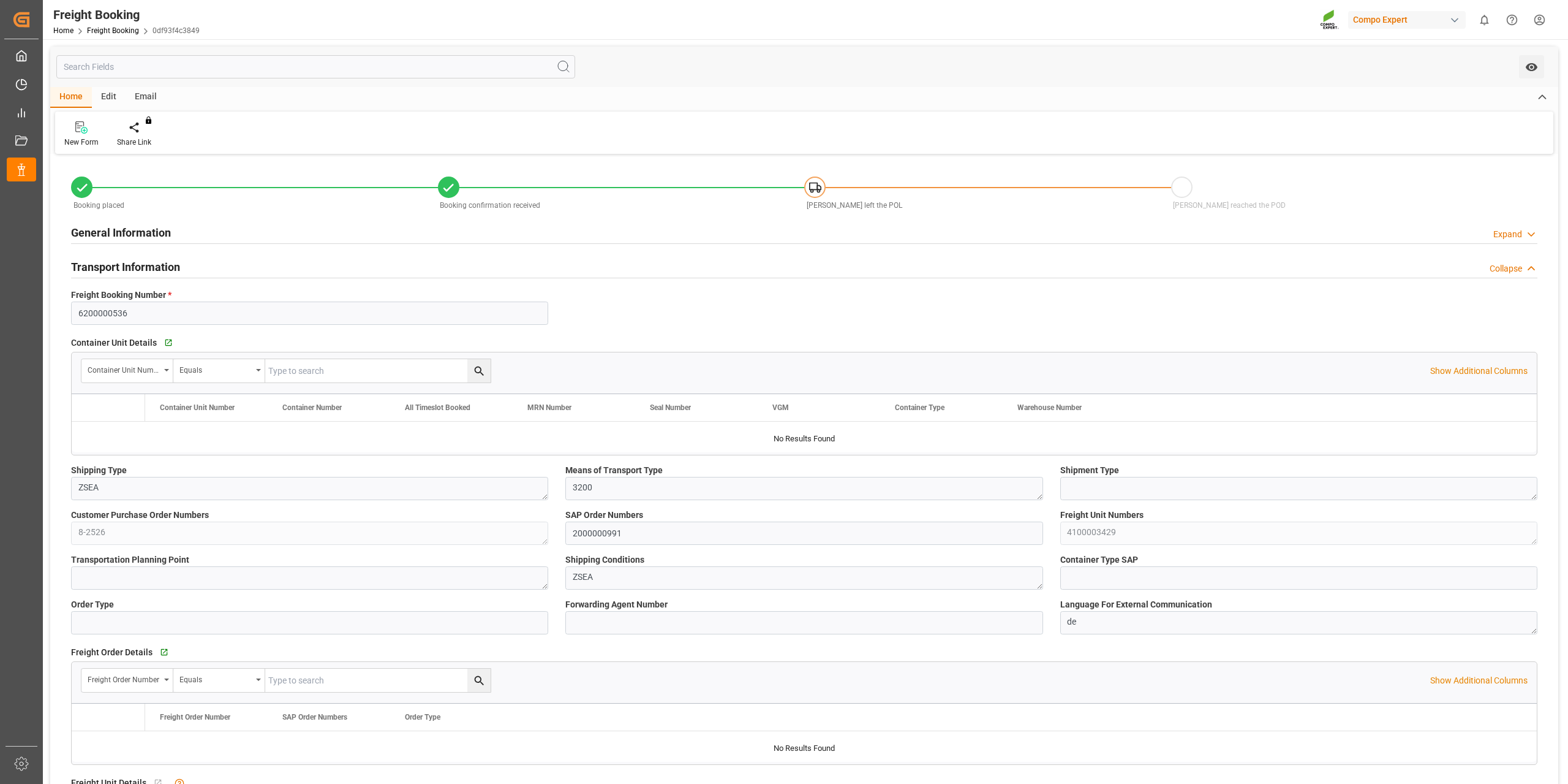
type input "15.09.2025 10:42"
click at [95, 436] on icon "Press SPACE to select this row." at bounding box center [98, 436] width 13 height 13
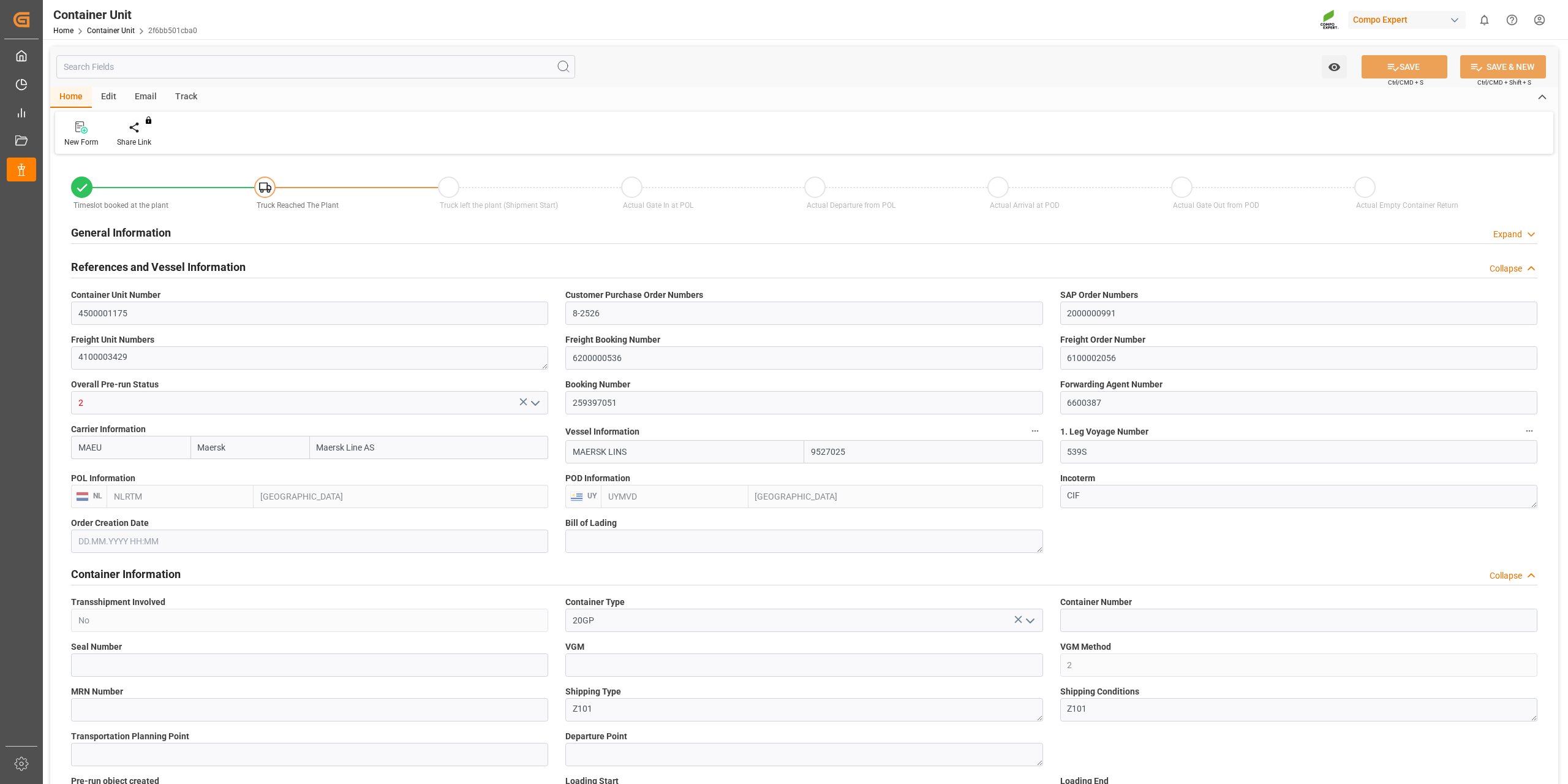
type input "Maersk"
type input "Maersk Line AS"
type input "9527025"
type input "NLRTM"
type input "UYMVD"
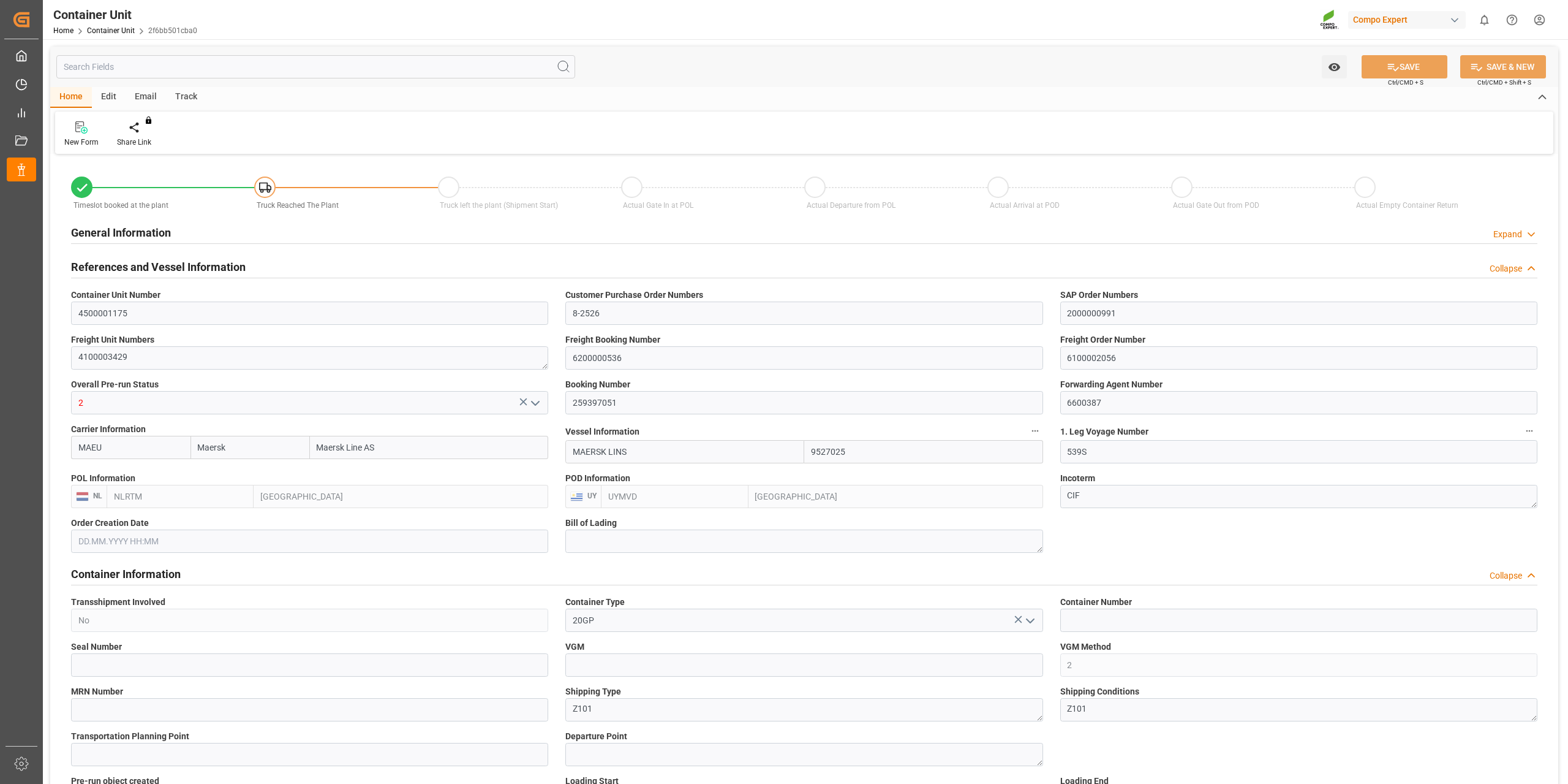
type input "5"
type input "0"
type input "5"
type input "0"
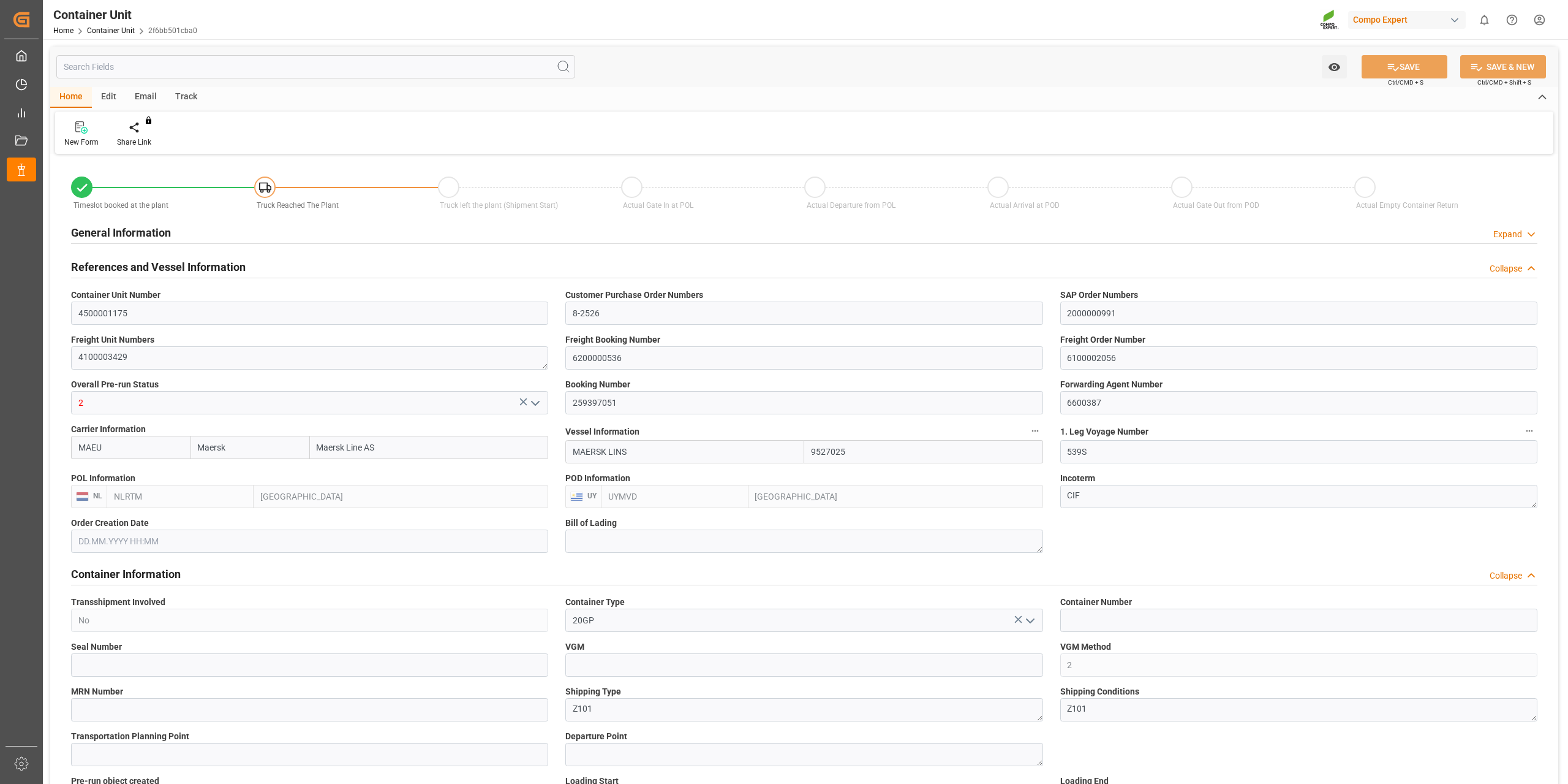
type input "16445"
type input "NLRTM"
type input "UYMVD"
type input "[DATE] 10:43"
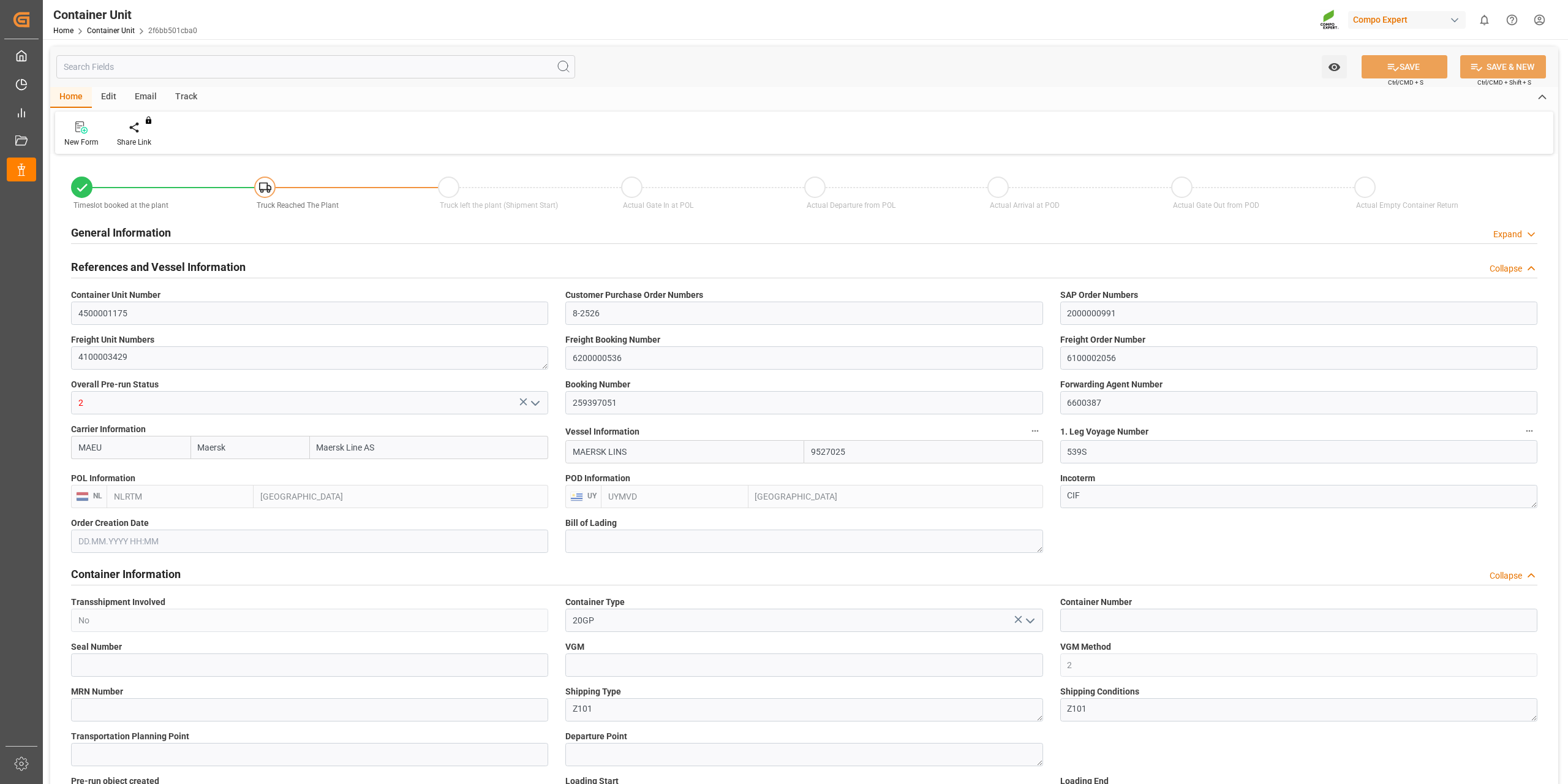
type input "[DATE]"
type input "[DATE] 07:00"
type input "[DATE] 23:00"
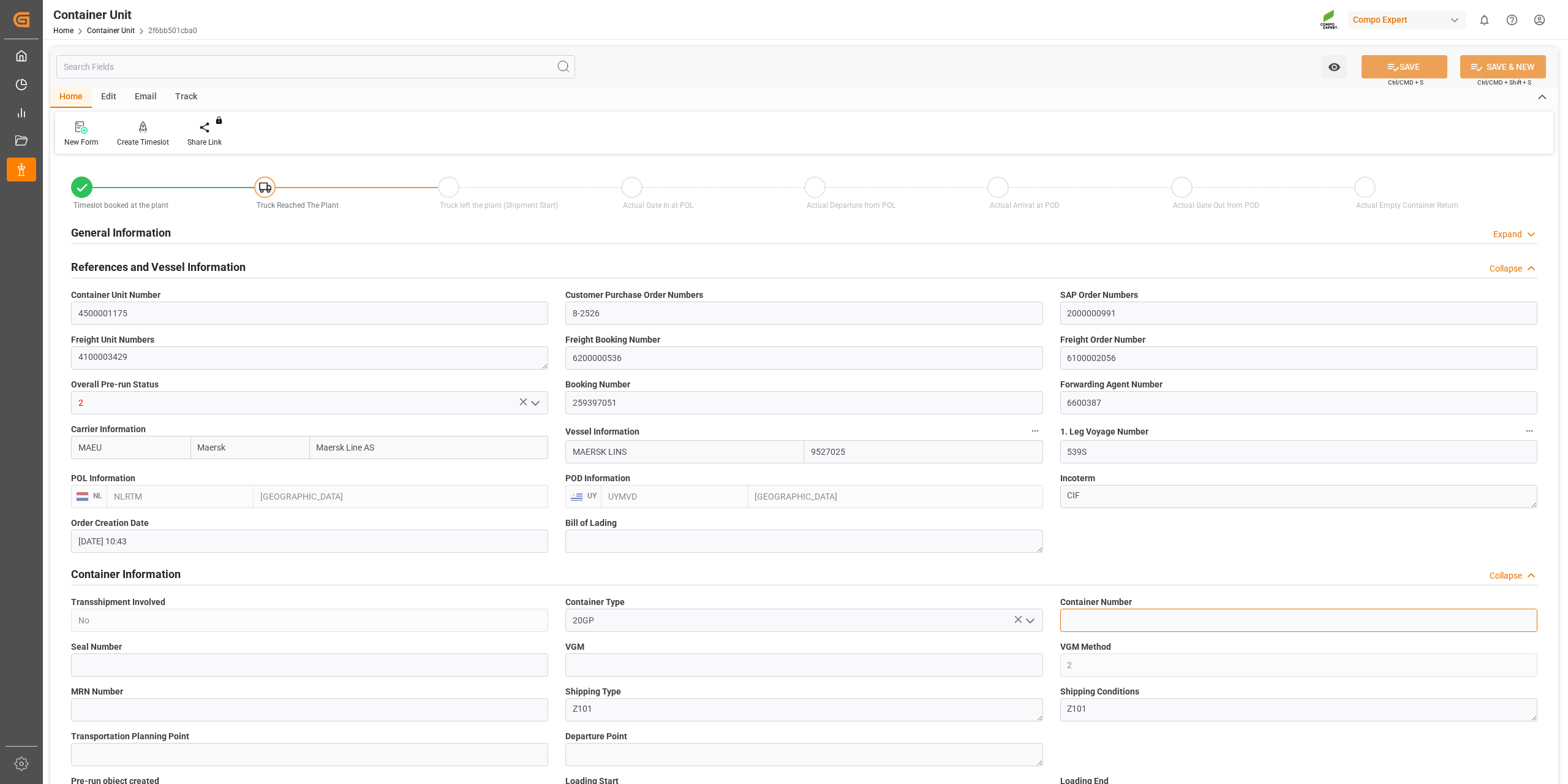
click at [1136, 621] on input at bounding box center [1299, 620] width 477 height 23
paste input "6200000536"
drag, startPoint x: 1148, startPoint y: 617, endPoint x: 1019, endPoint y: 607, distance: 129.4
paste input "TGHU1844913"
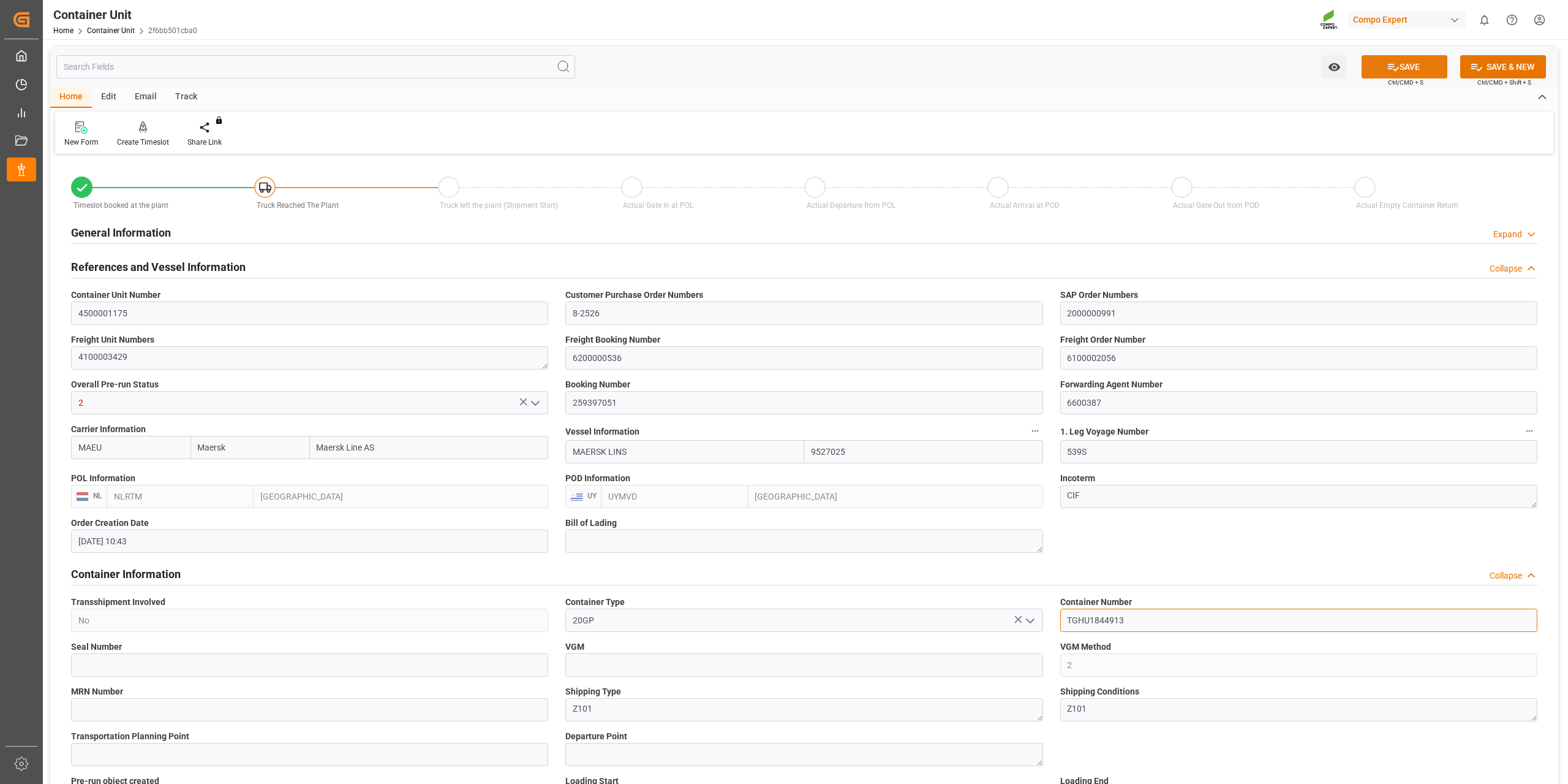
type input "TGHU1844913"
click at [1398, 69] on button "SAVE" at bounding box center [1404, 66] width 86 height 23
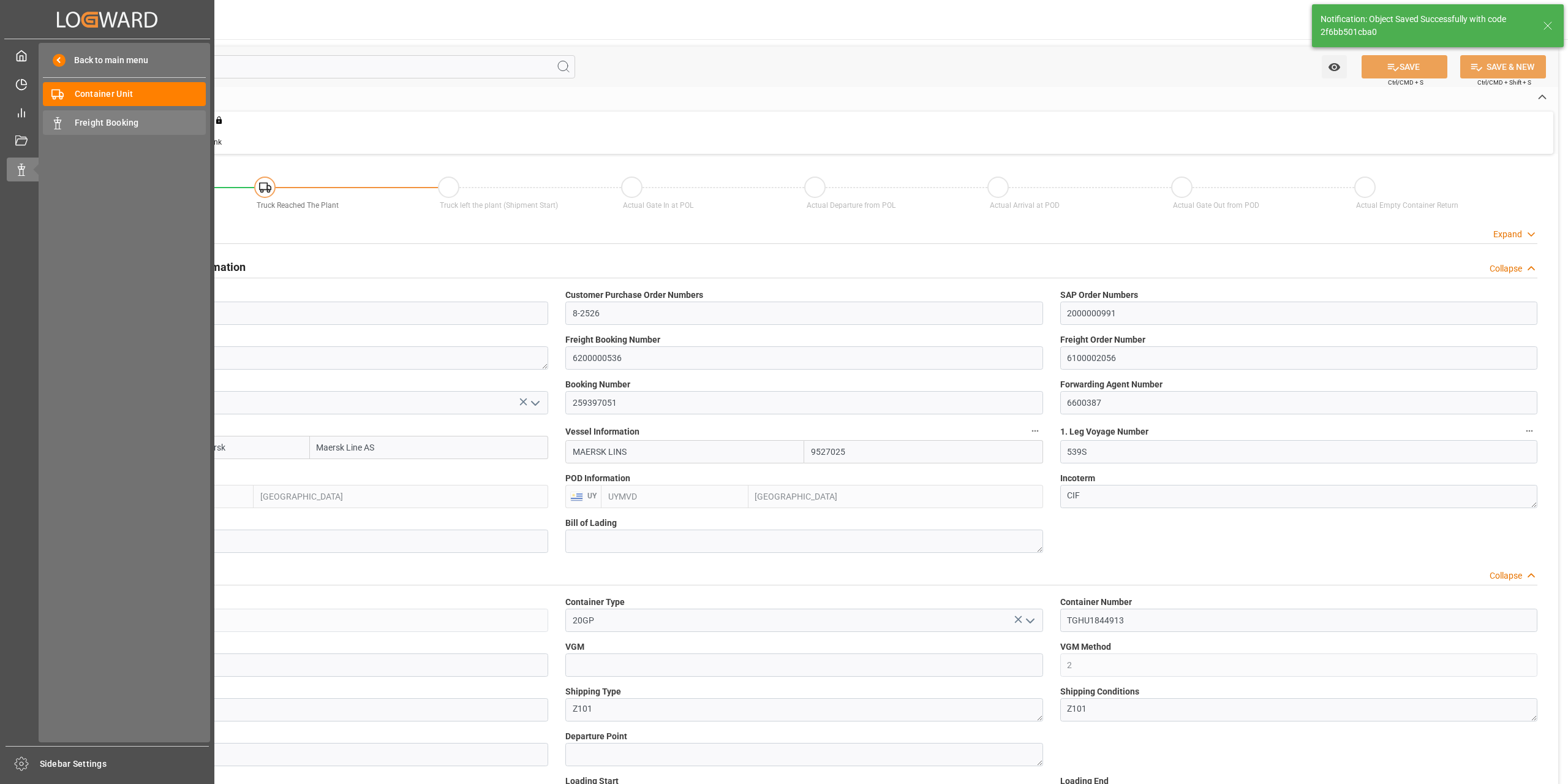
click at [129, 123] on span "Freight Booking" at bounding box center [140, 123] width 132 height 13
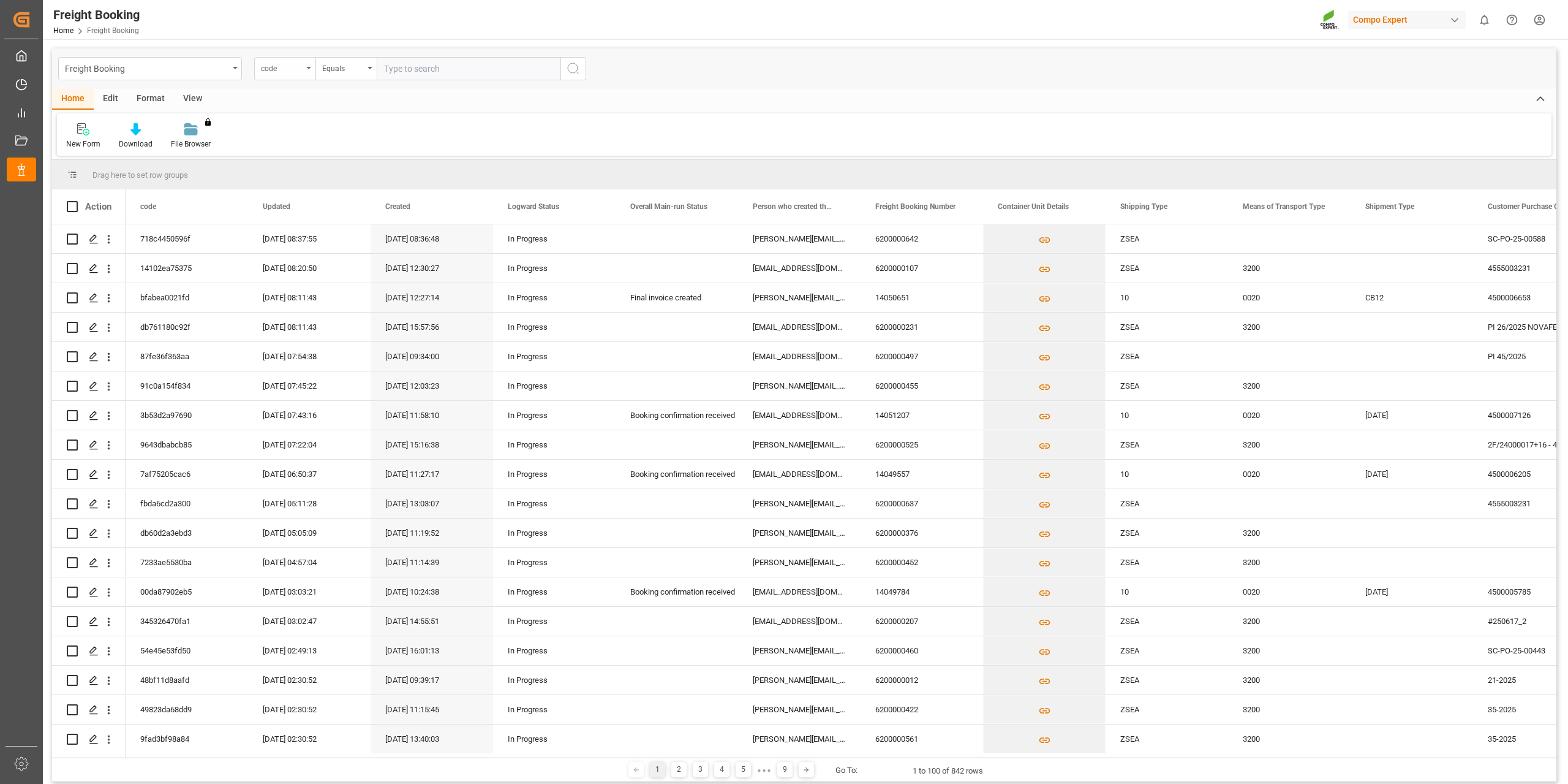
click at [308, 66] on div "code" at bounding box center [285, 68] width 61 height 23
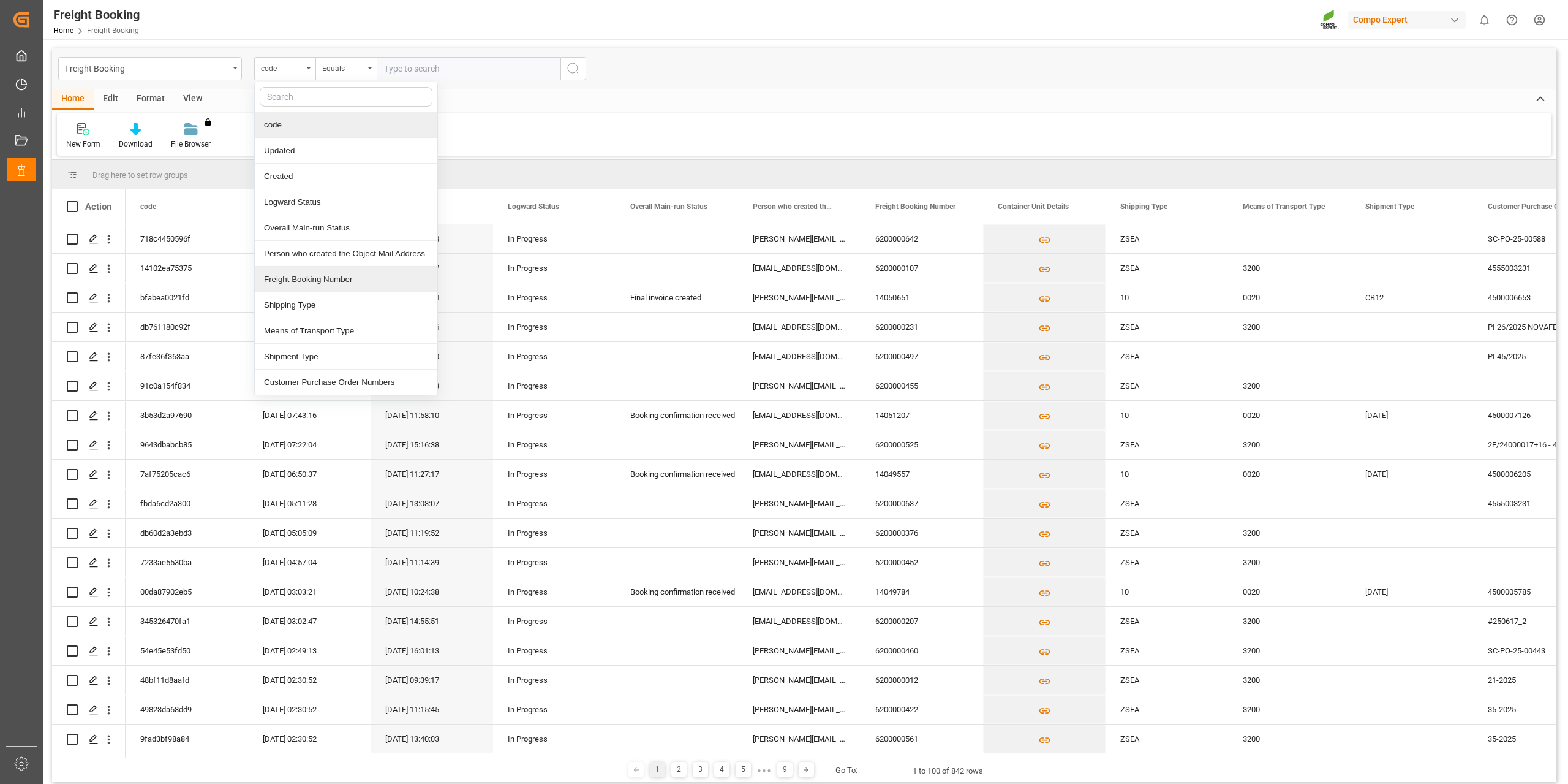
click at [343, 275] on div "Freight Booking Number" at bounding box center [346, 279] width 182 height 26
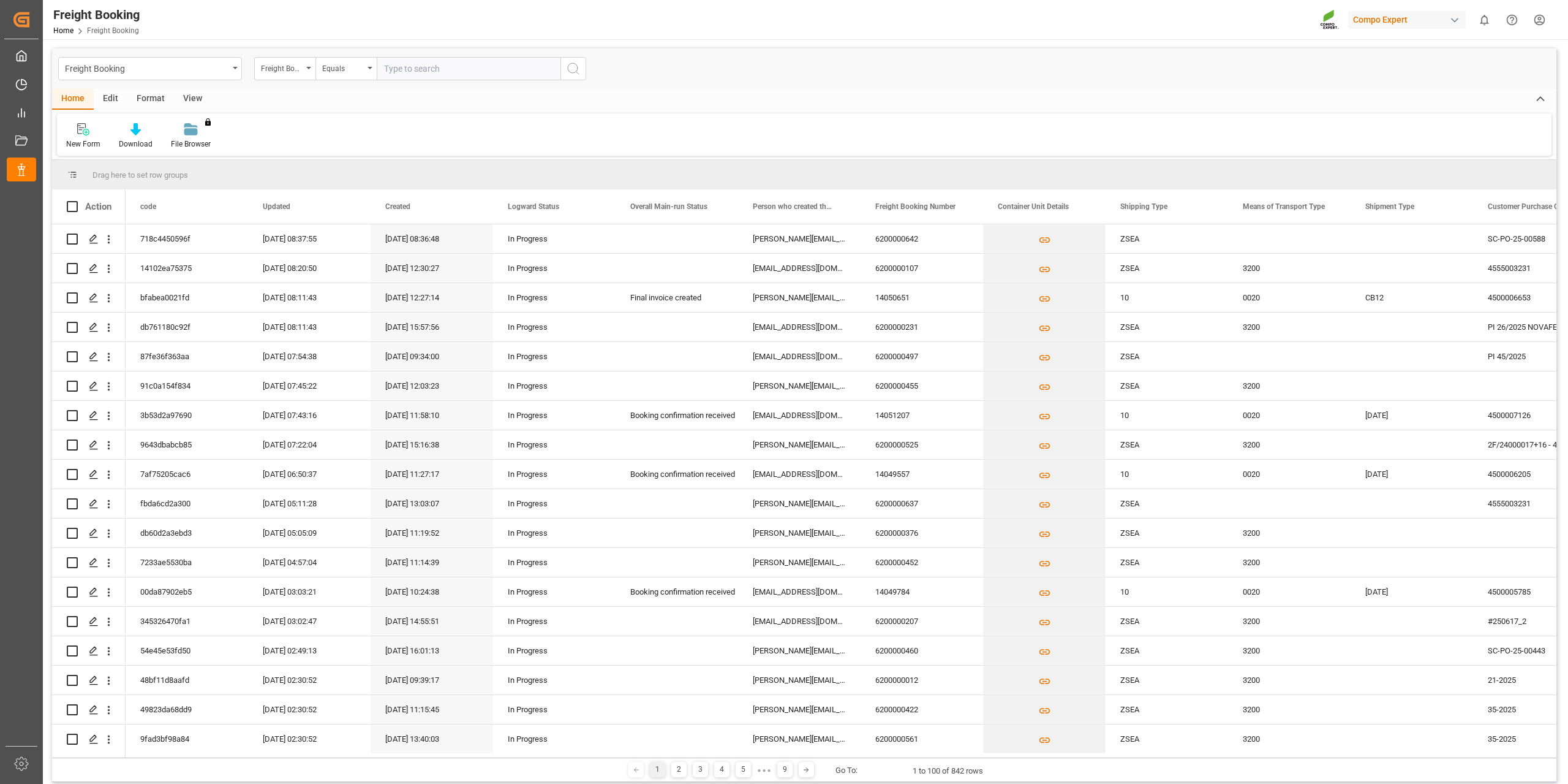
click at [436, 71] on input "text" at bounding box center [468, 68] width 184 height 23
paste input "6200000525"
type input "6200000525"
click at [569, 69] on icon "search button" at bounding box center [573, 68] width 14 height 14
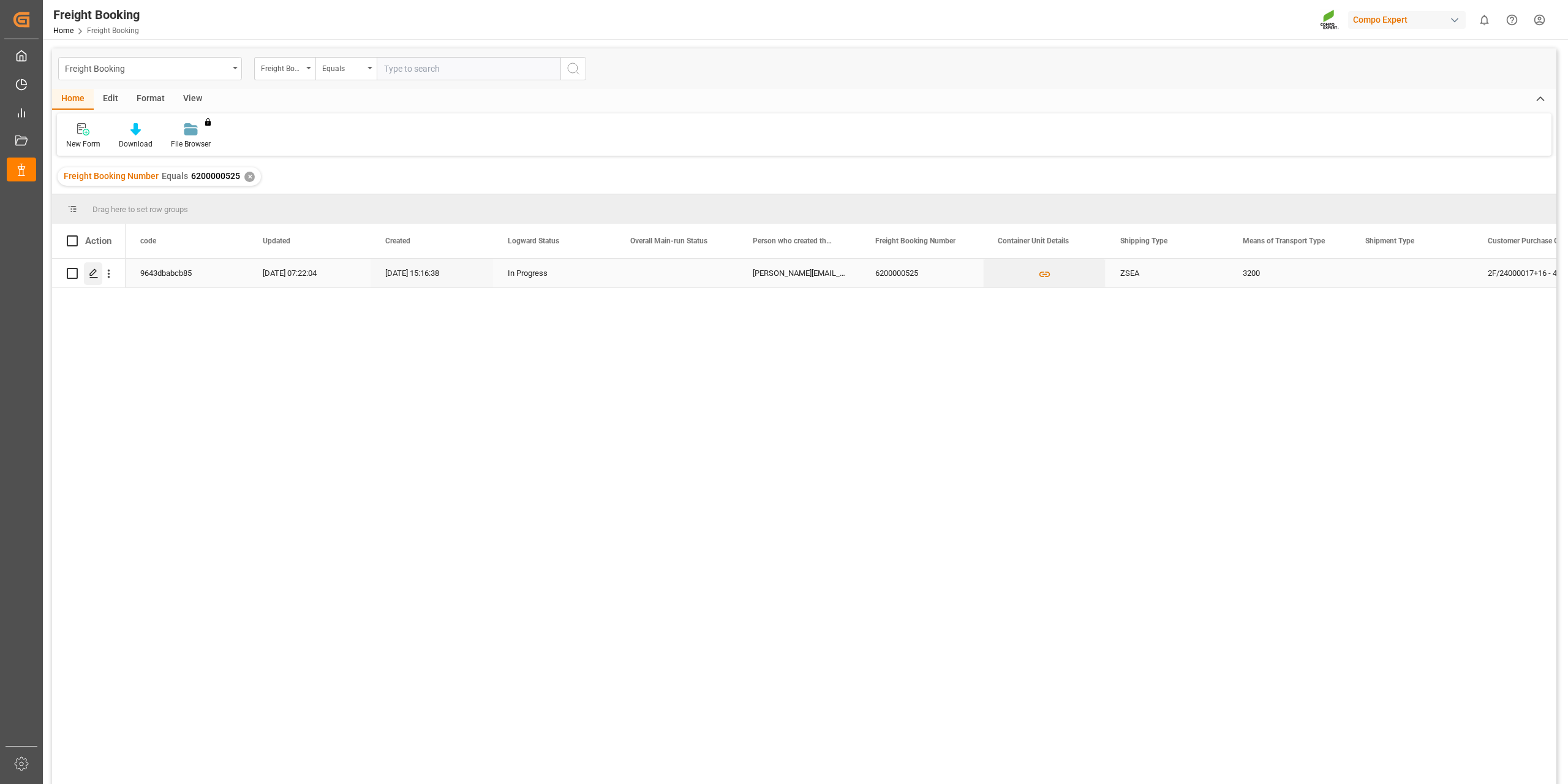
click at [91, 280] on div "Press SPACE to select this row." at bounding box center [93, 274] width 18 height 23
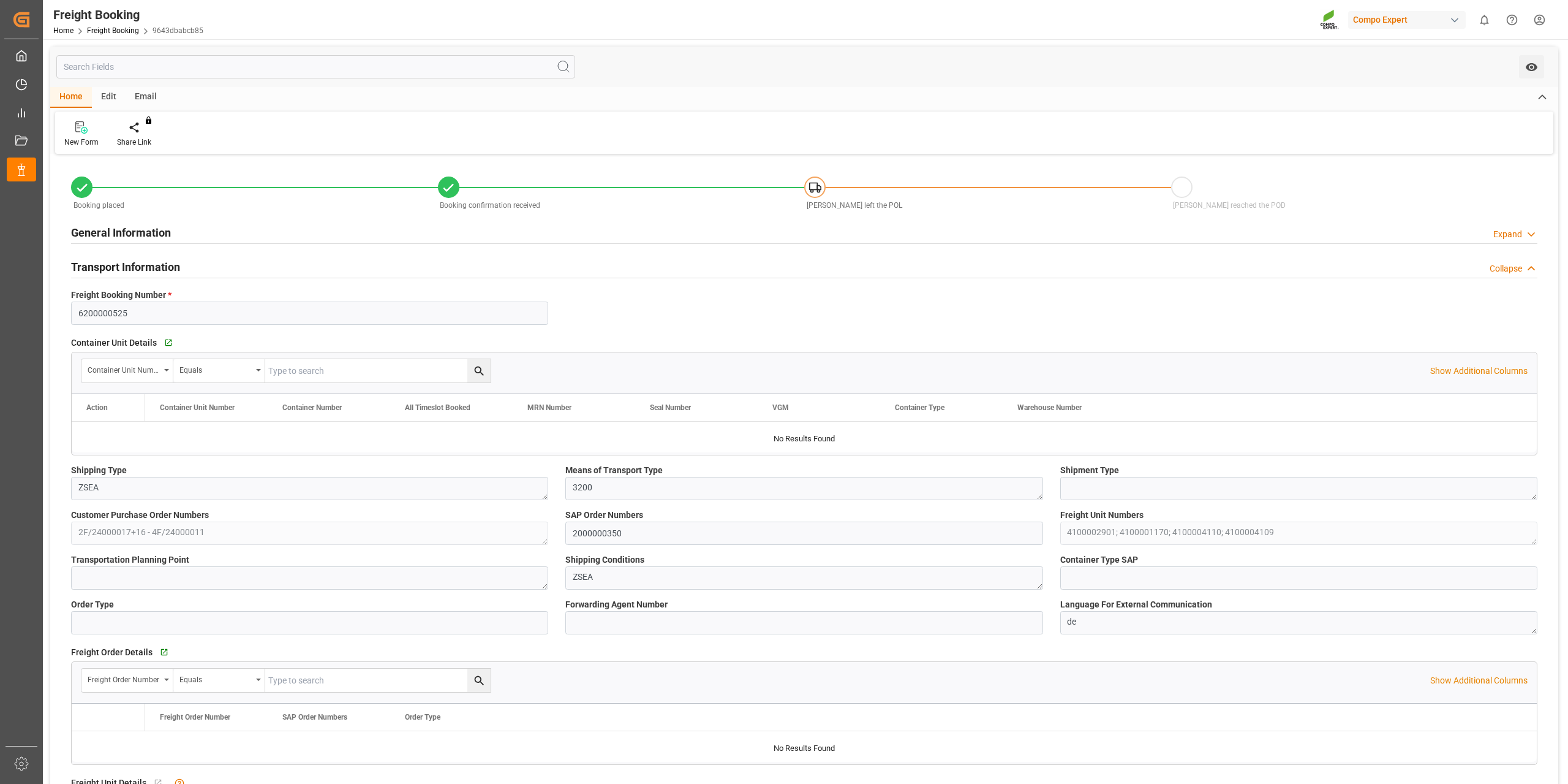
type input "9720471"
type input "NLRTM"
type input "EGEDK"
type input "0"
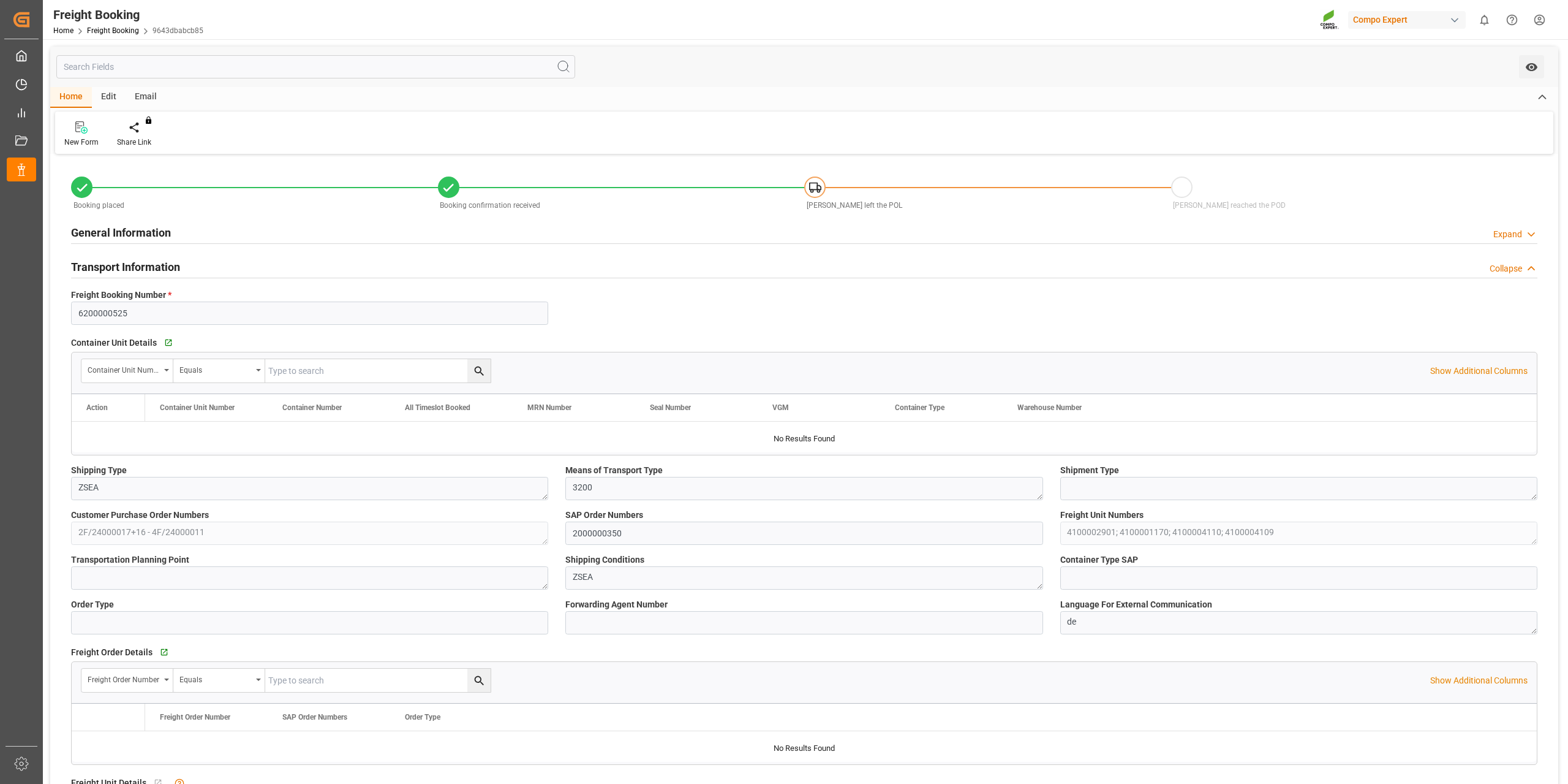
type input "102456.96"
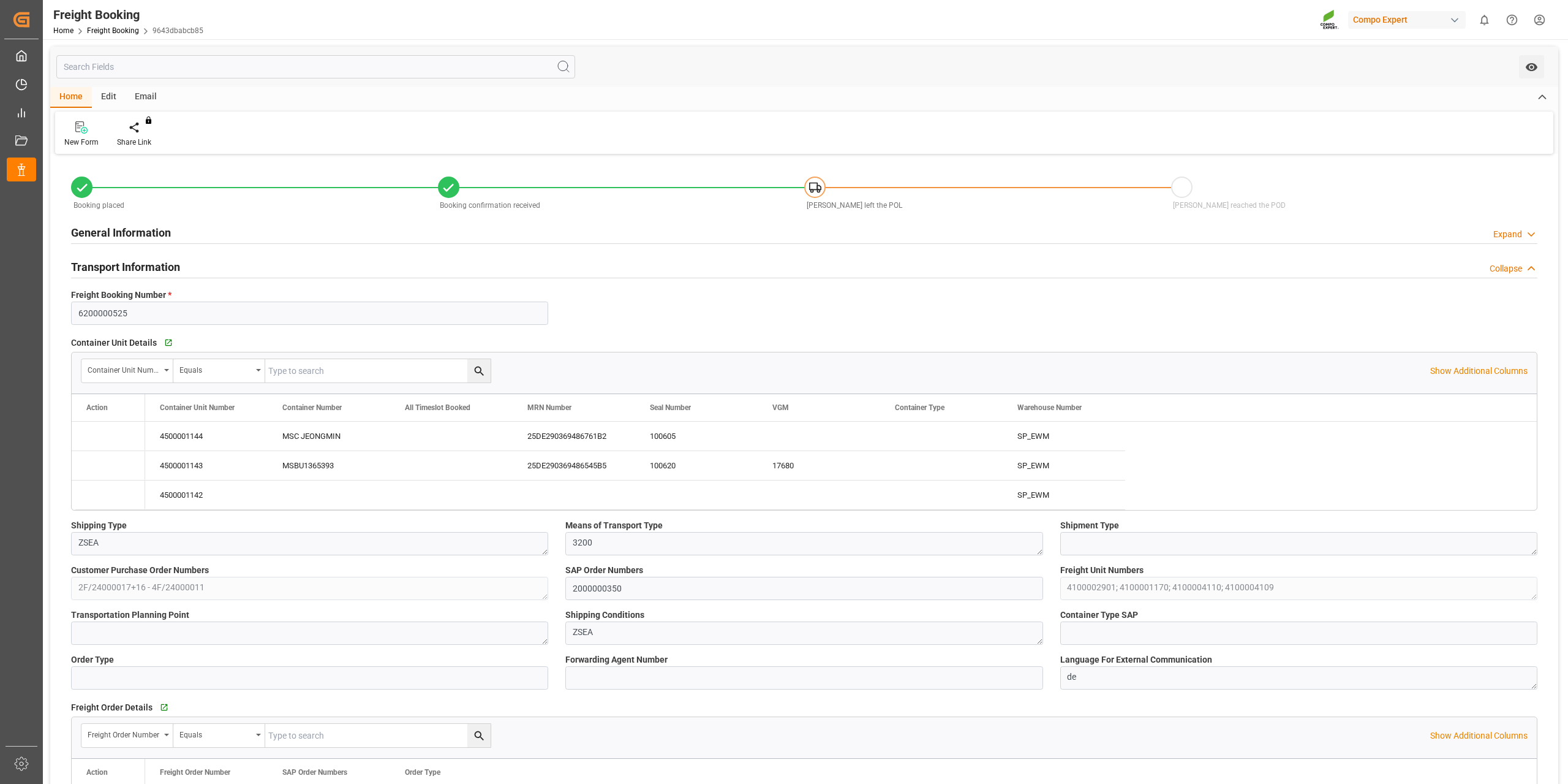
type input "[DATE] 01:00"
type input "[DATE] 12:00"
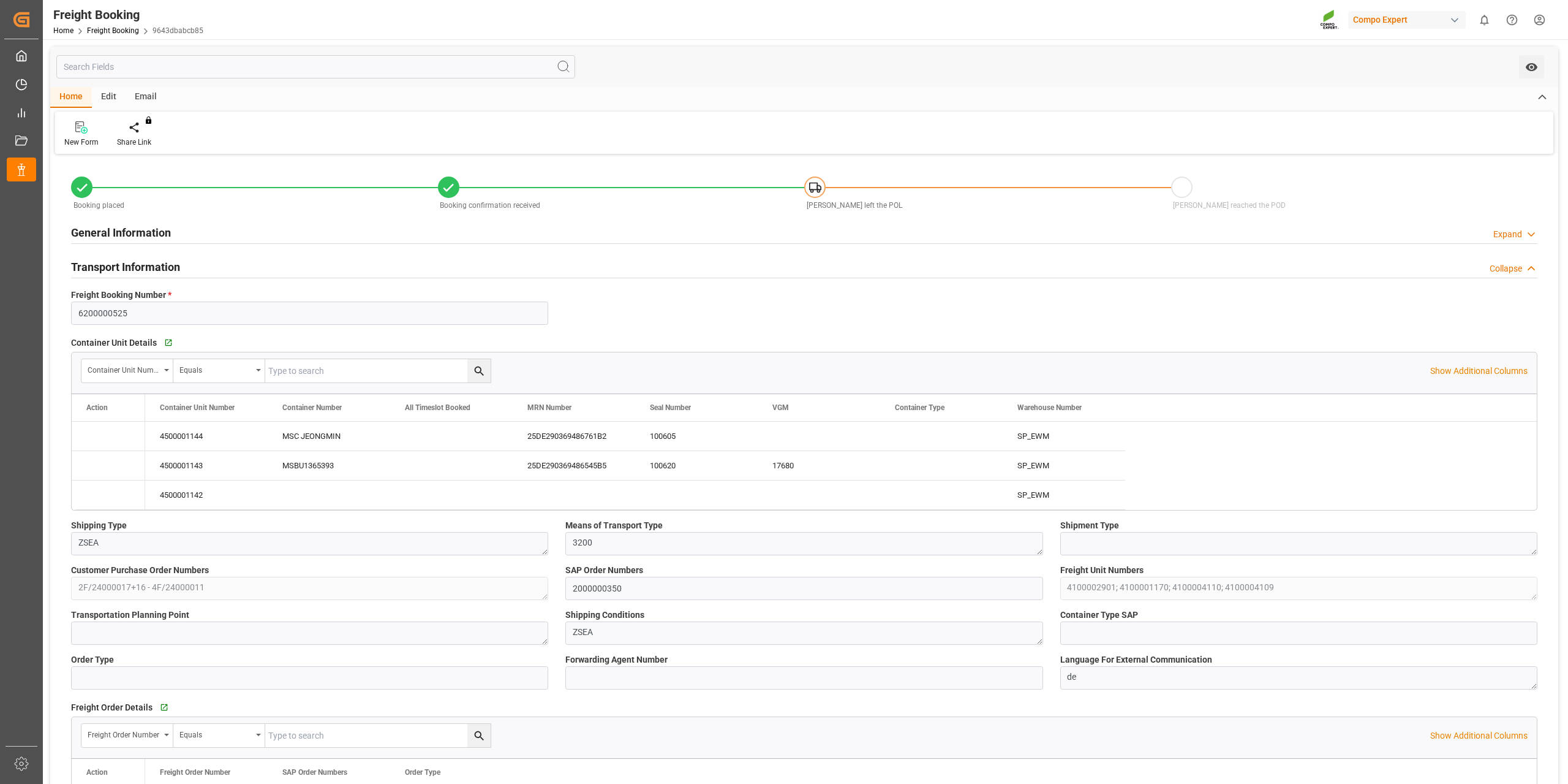
type input "[DATE] 15:16"
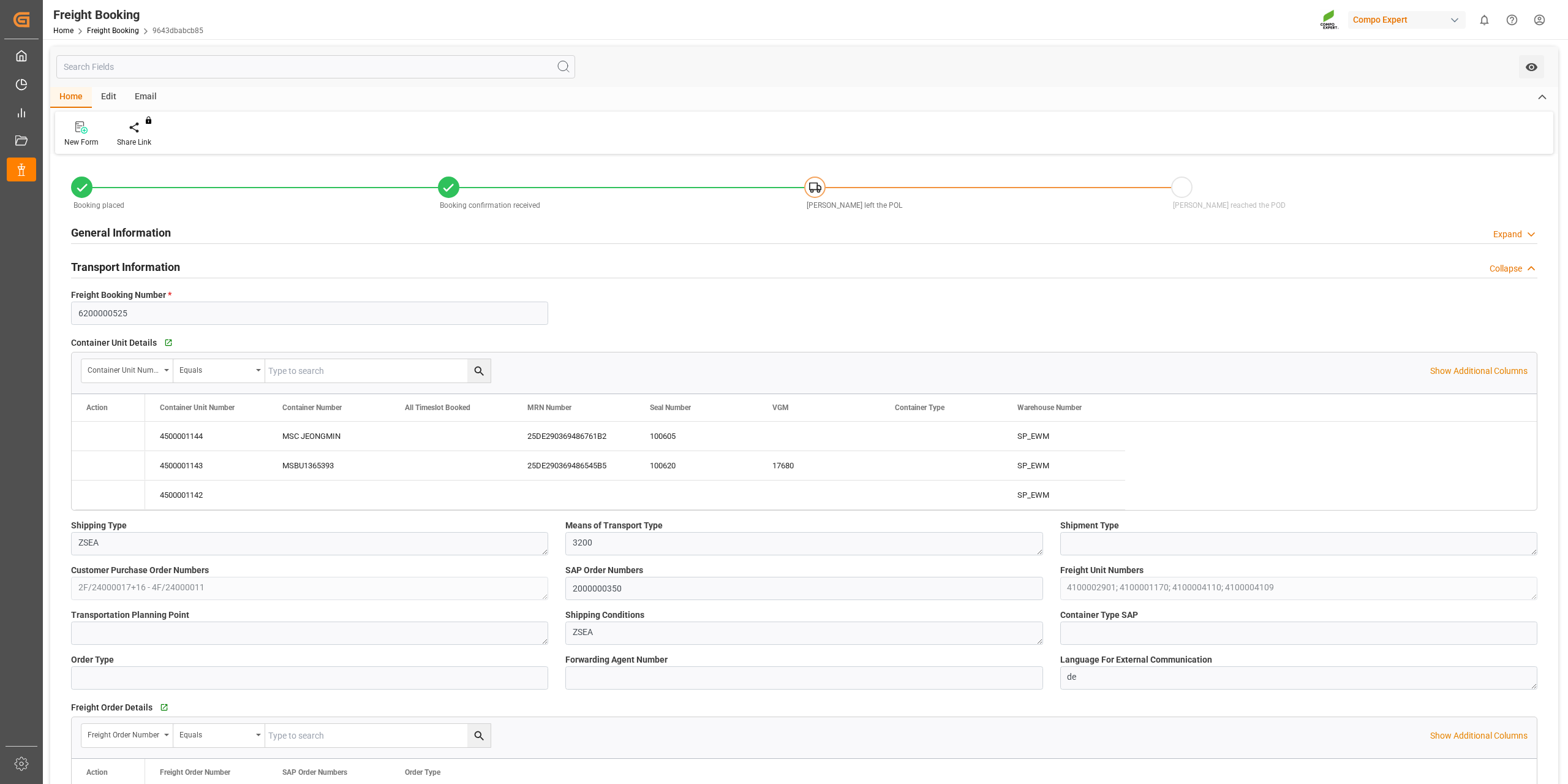
type input "[DATE] 15:16"
type input "[DATE] 06:21"
click at [96, 437] on icon "Press SPACE to select this row." at bounding box center [98, 436] width 13 height 13
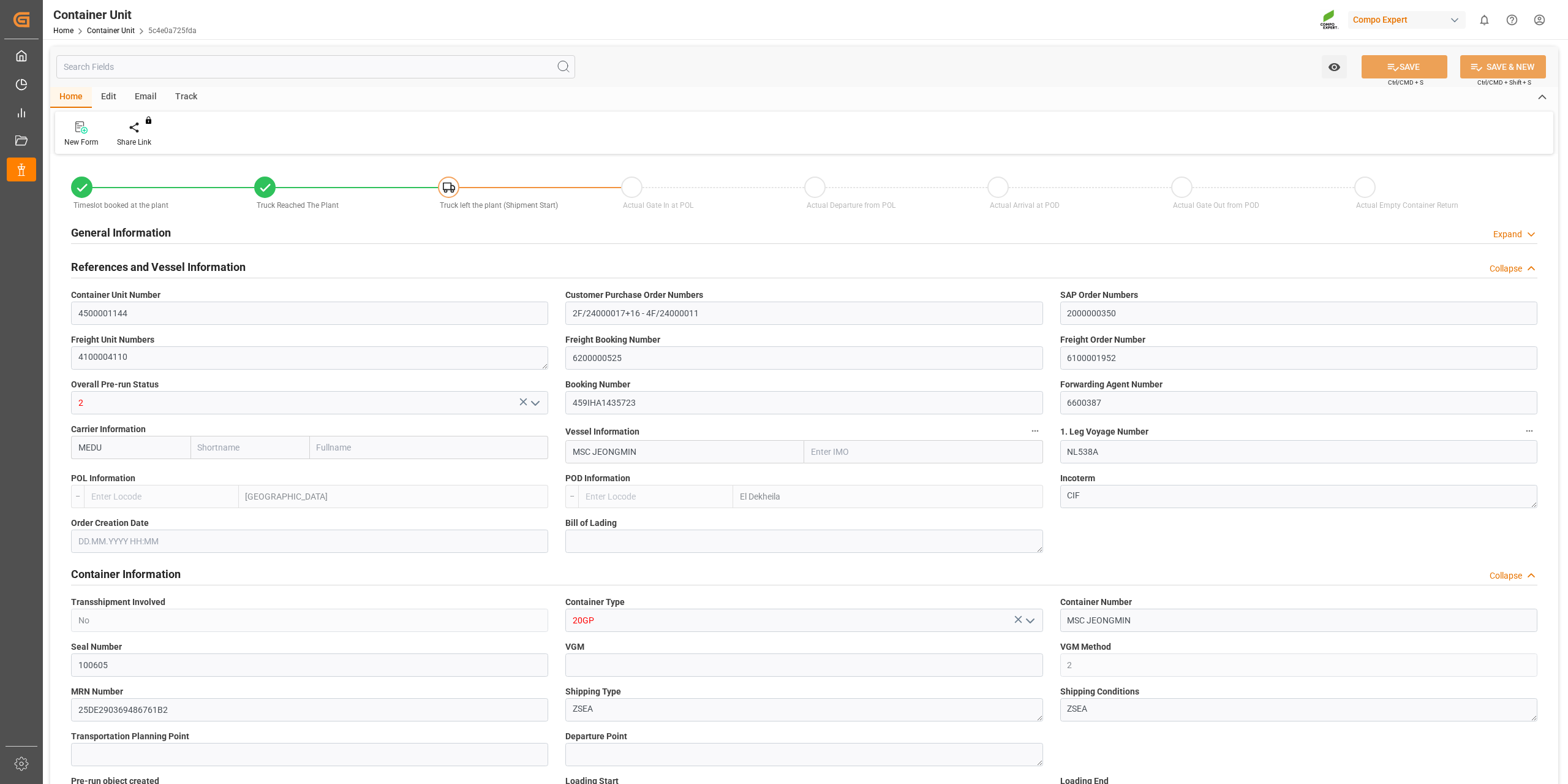
type input "9720471"
type input "NLRTM"
type input "EGEDK"
type input "10"
type input "0"
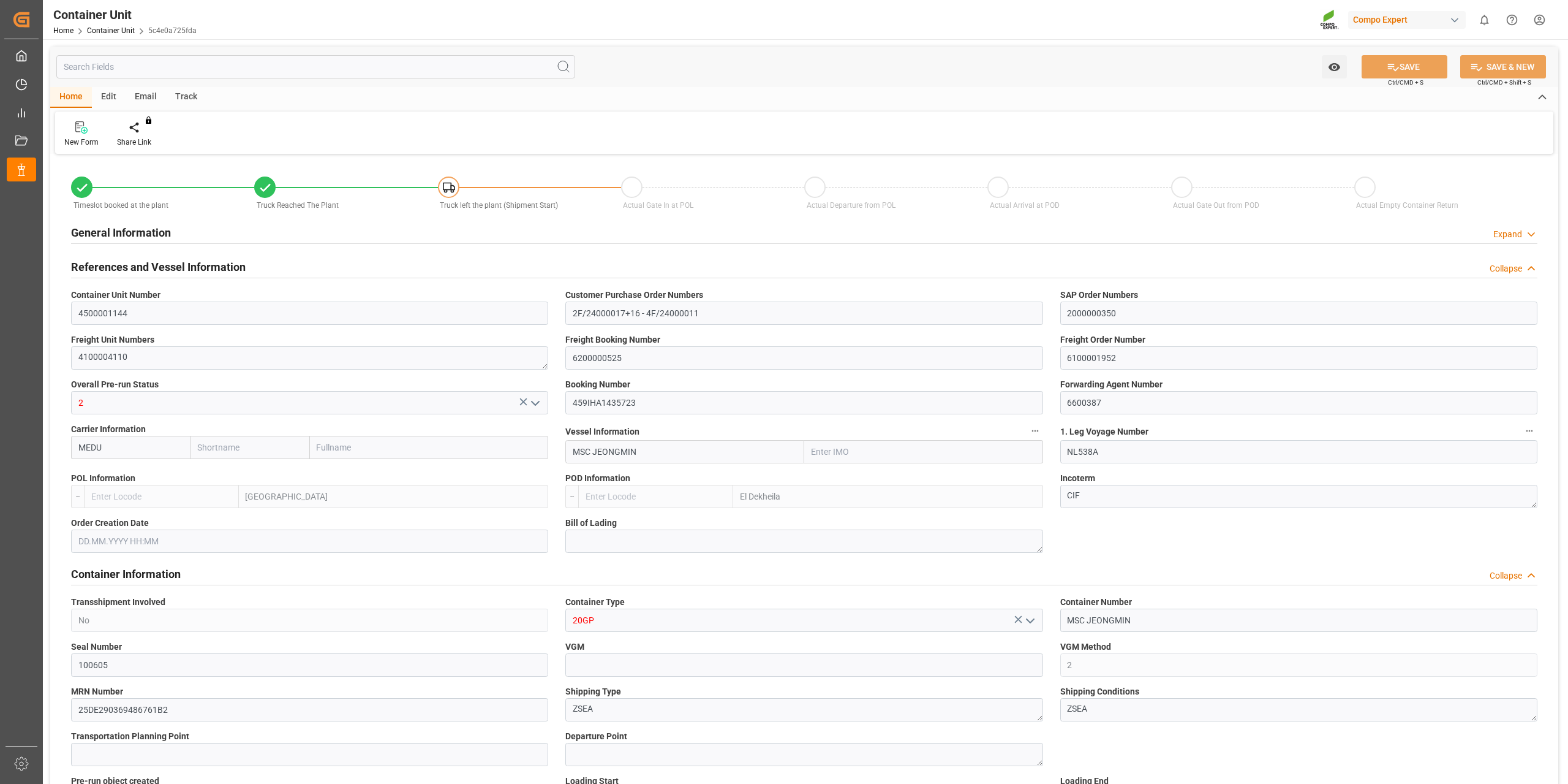
type input "11"
type input "0"
type input "34886.4"
type input "NLRTM"
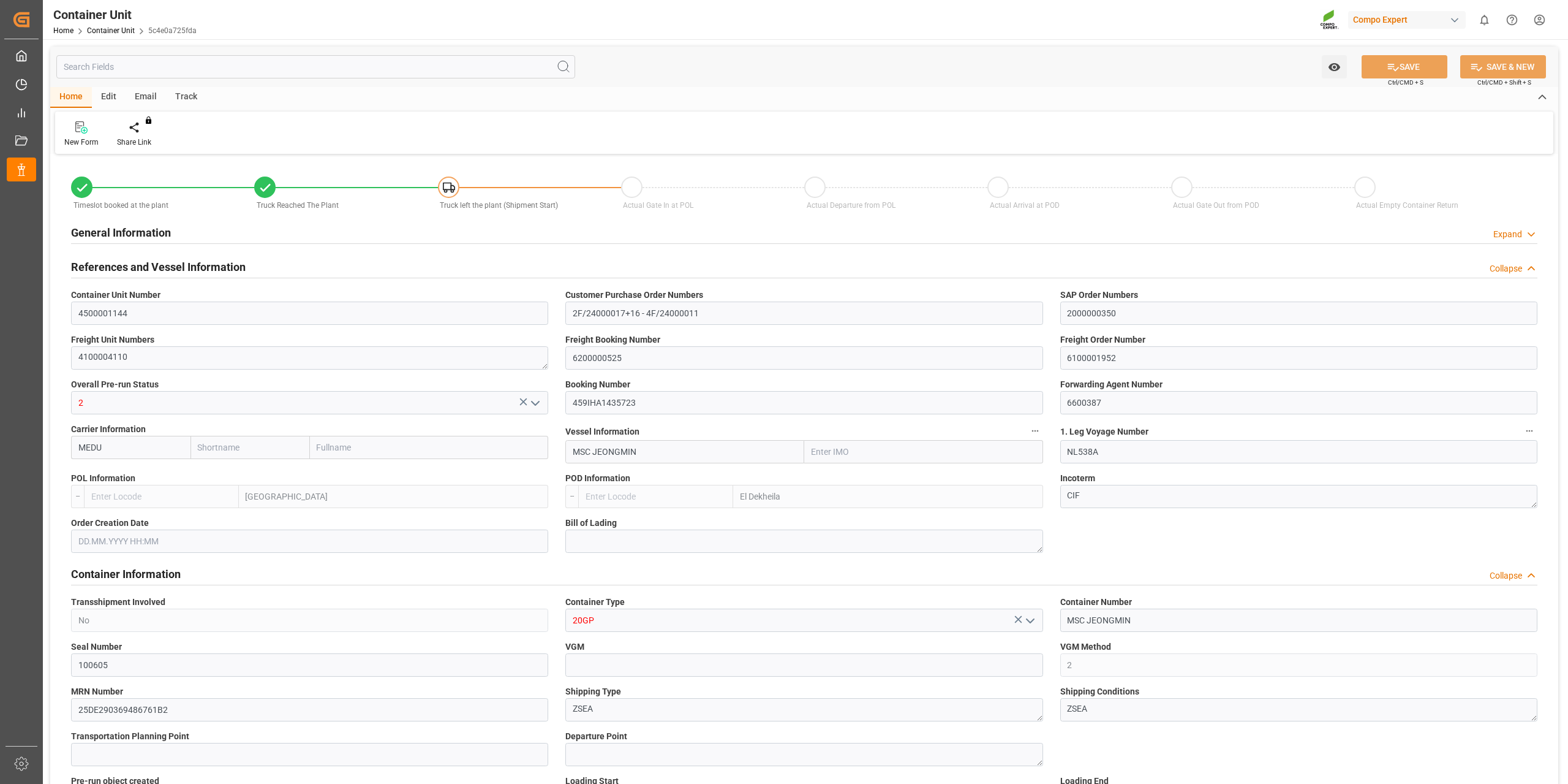
type input "EGEDK"
type input "11.09.2025 15:20"
type input "24.09.2025 08:22"
type input "[DATE]"
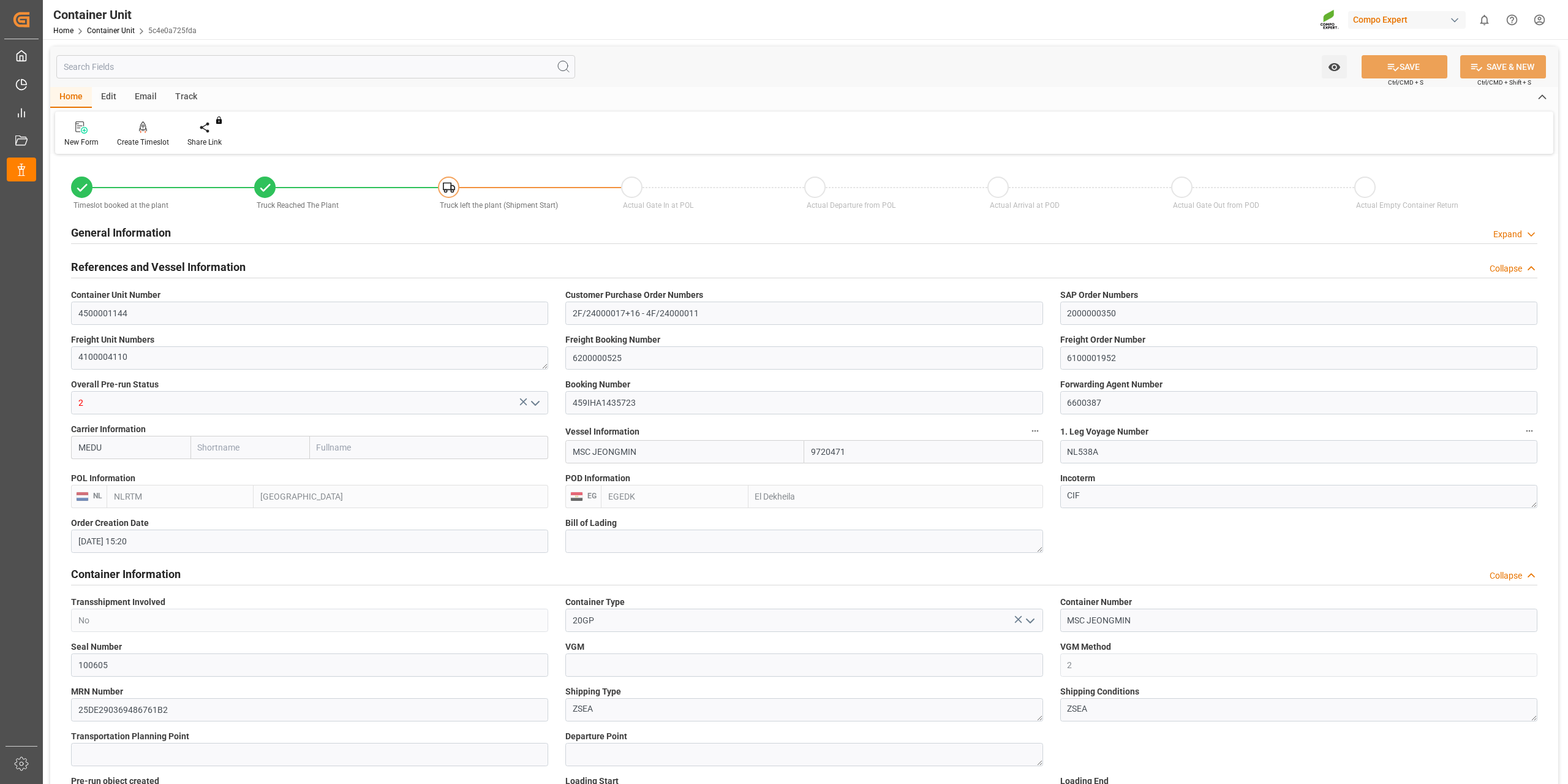
type input "[DATE] 12:00"
drag, startPoint x: 1065, startPoint y: 597, endPoint x: 1020, endPoint y: 595, distance: 45.0
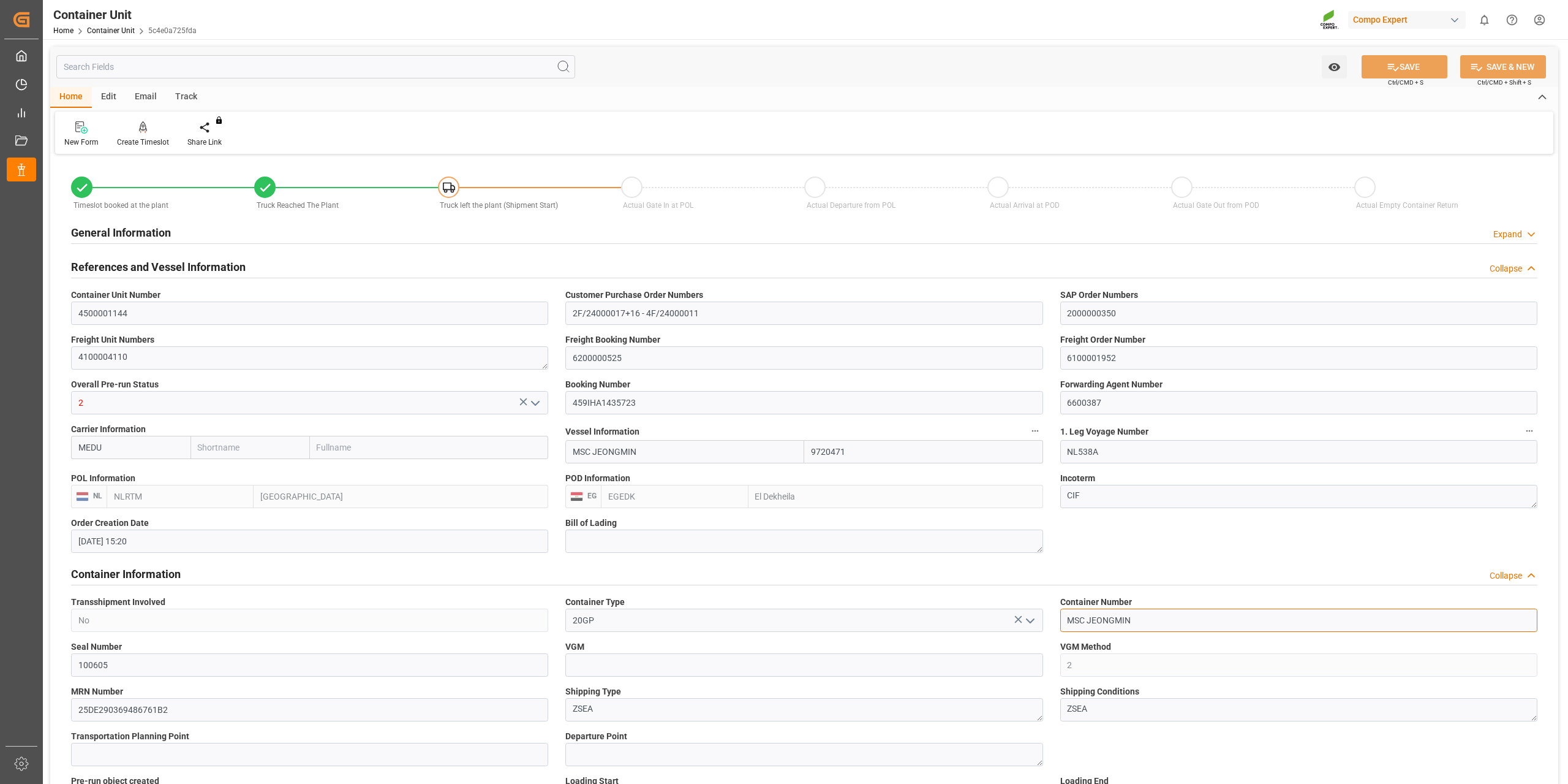
type input "MSBU1365182"
drag, startPoint x: 1419, startPoint y: 70, endPoint x: 1455, endPoint y: 90, distance: 41.2
click at [1419, 75] on button "SAVE" at bounding box center [1404, 66] width 86 height 23
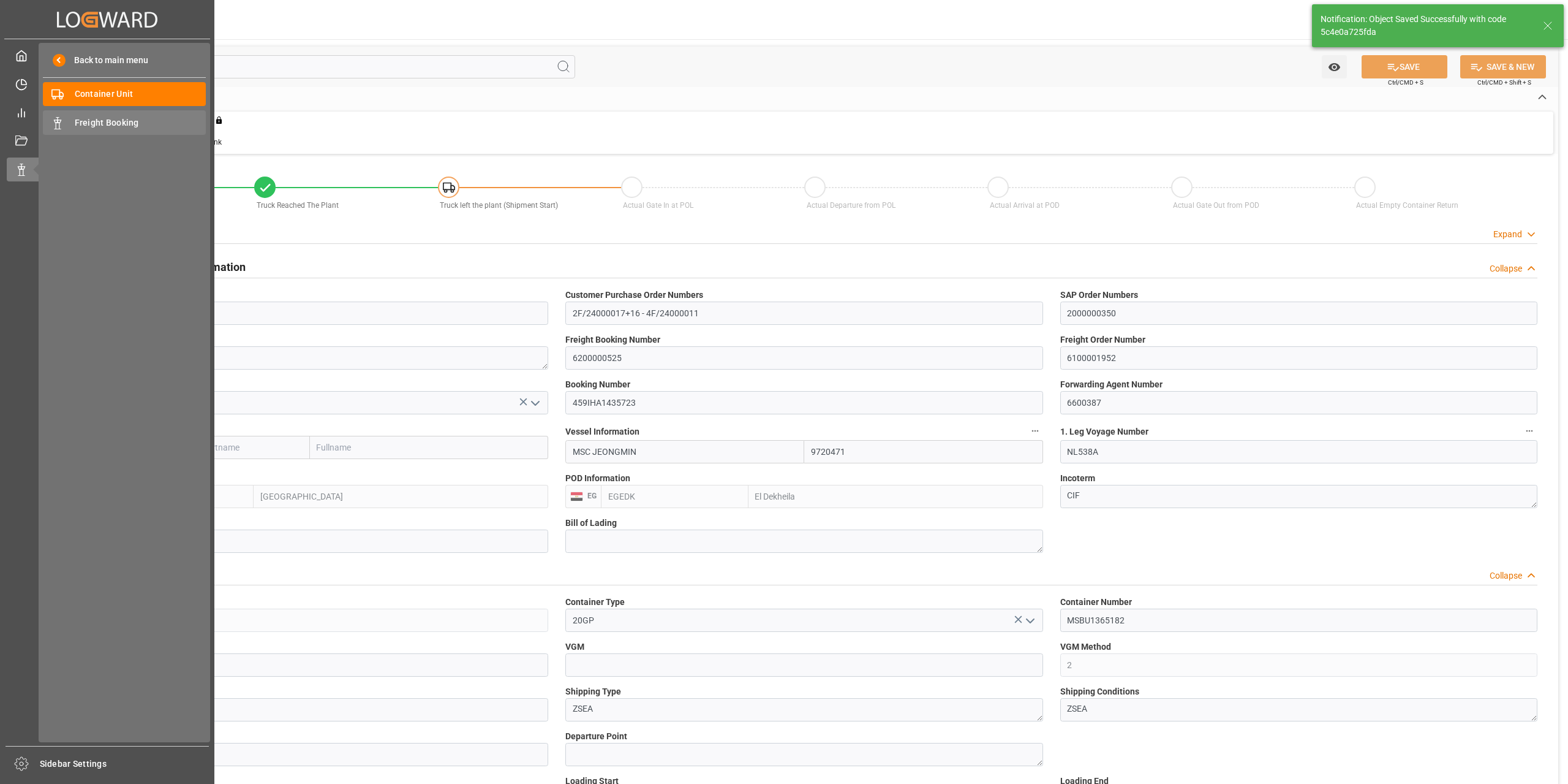
click at [119, 125] on span "Freight Booking" at bounding box center [140, 123] width 132 height 13
